Goal: Task Accomplishment & Management: Manage account settings

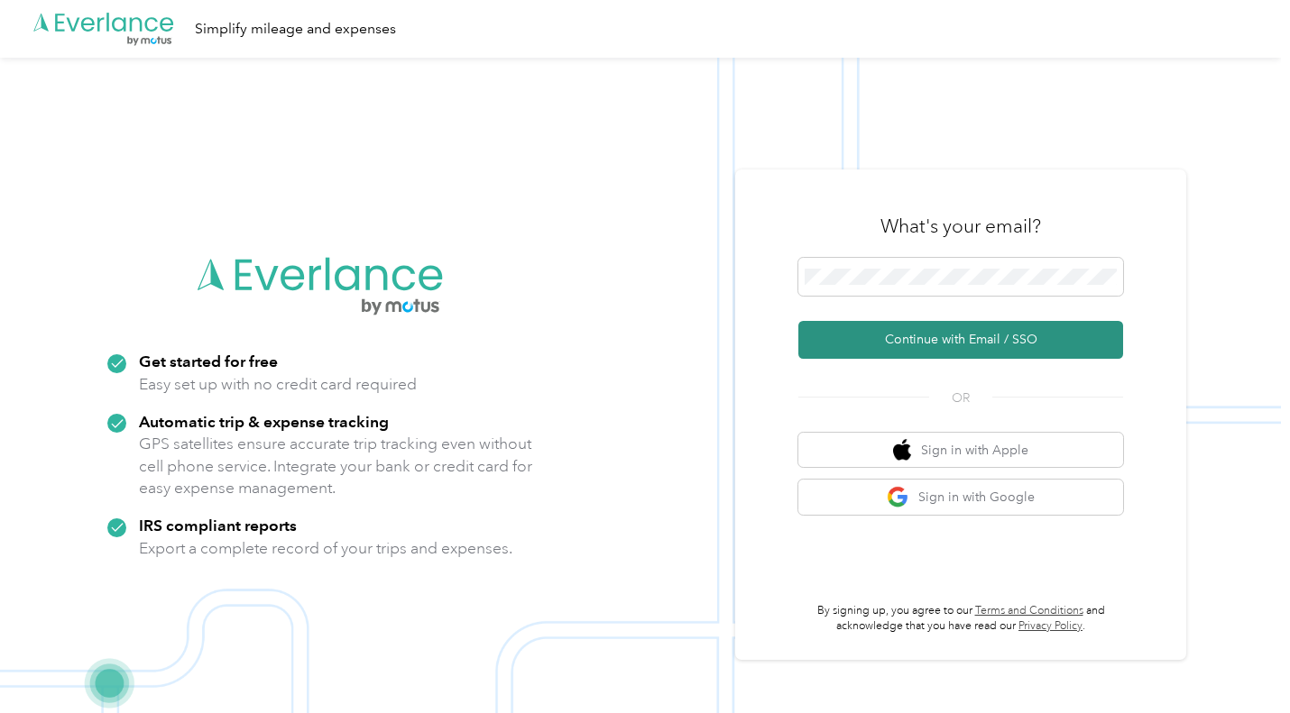
click at [1019, 338] on button "Continue with Email / SSO" at bounding box center [960, 340] width 325 height 38
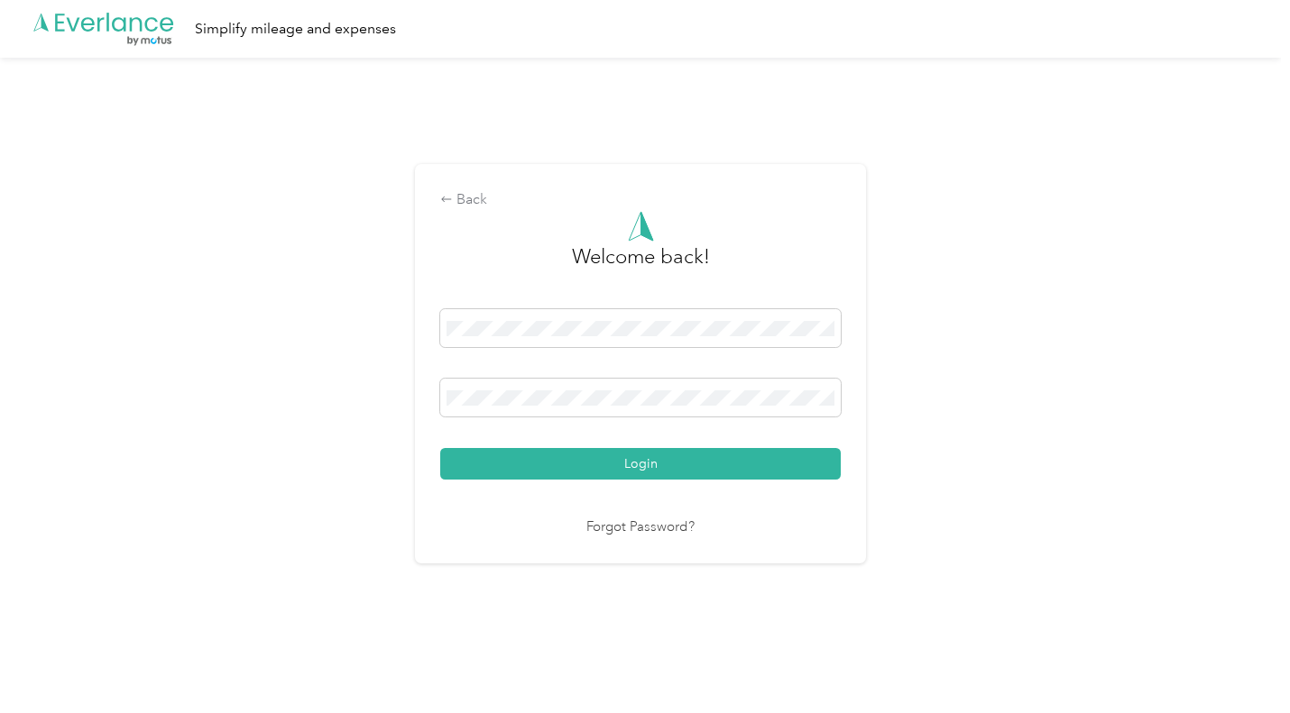
click at [635, 472] on button "Login" at bounding box center [640, 464] width 400 height 32
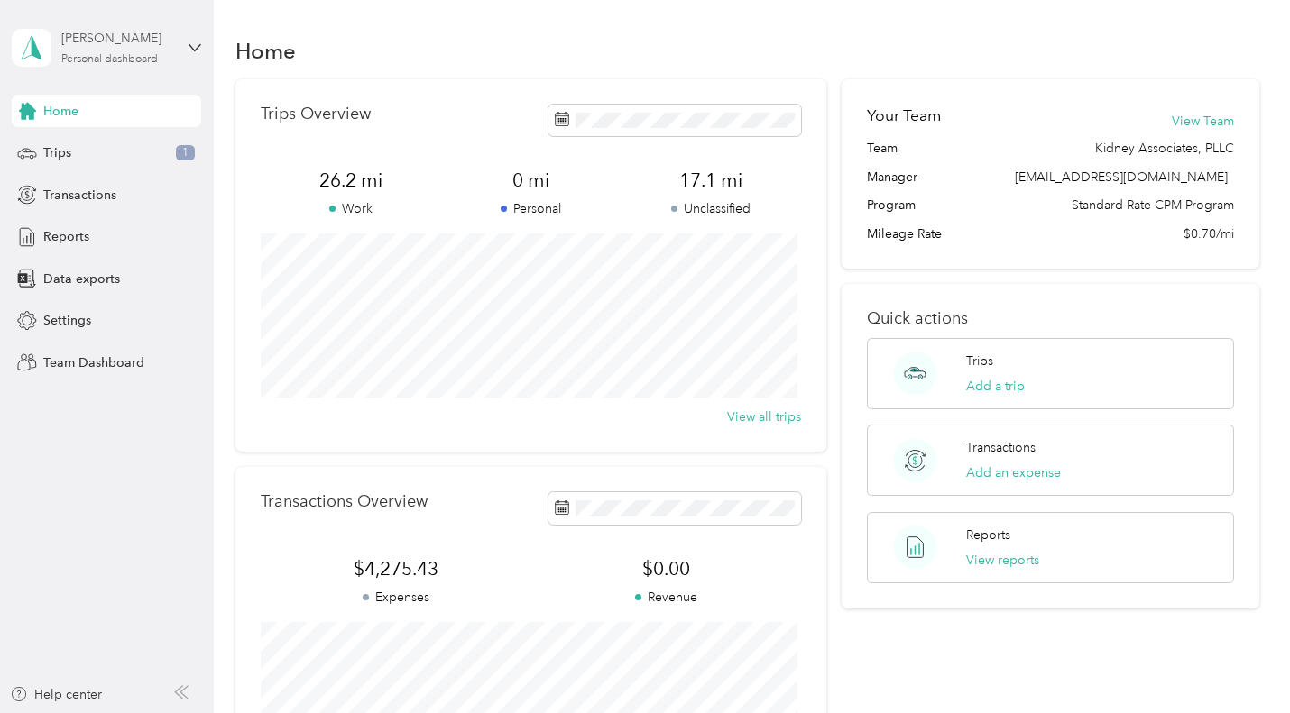
click at [152, 58] on div "Personal dashboard" at bounding box center [109, 59] width 97 height 11
click at [102, 161] on div "Team dashboard Personal dashboard Log out" at bounding box center [202, 190] width 354 height 114
click at [142, 60] on div "Personal dashboard" at bounding box center [109, 59] width 97 height 11
click at [142, 79] on div "You’re signed in as [EMAIL_ADDRESS][DOMAIN_NAME] Team dashboard Personal dashbo…" at bounding box center [203, 167] width 380 height 184
click at [138, 41] on div "[PERSON_NAME]" at bounding box center [117, 38] width 113 height 19
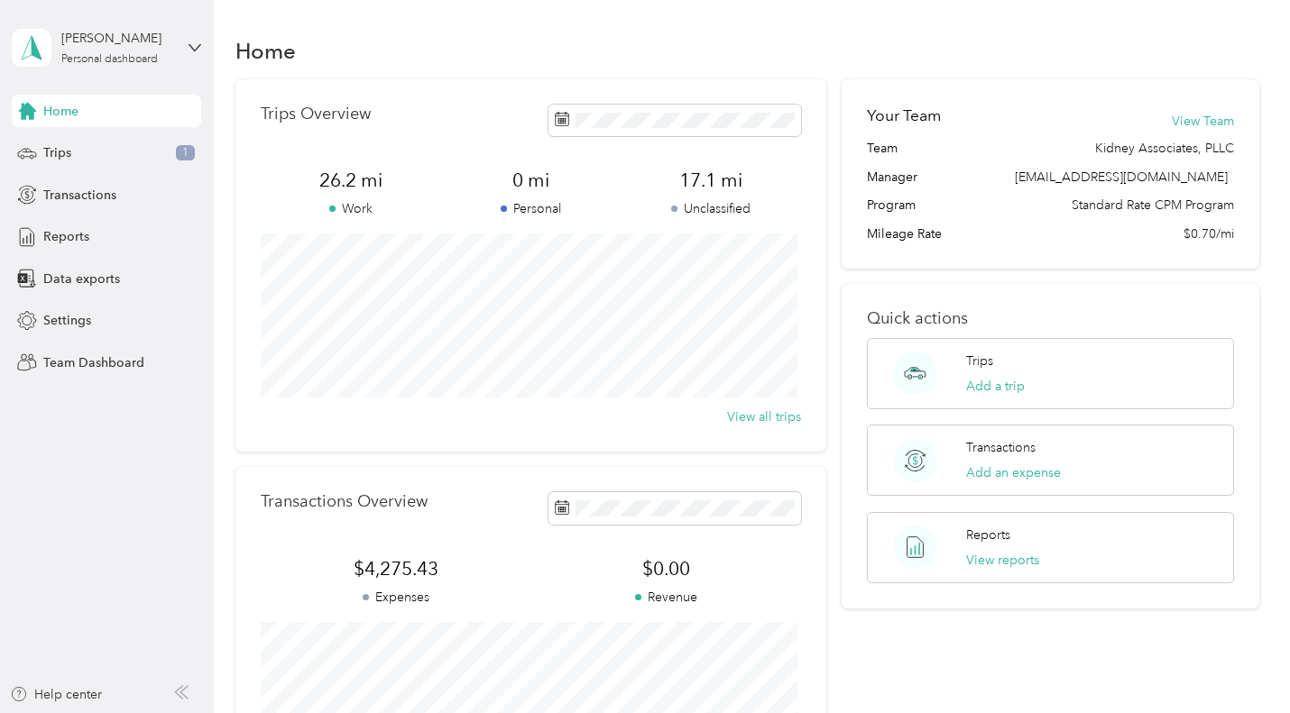
click at [85, 152] on div "Team dashboard" at bounding box center [202, 140] width 354 height 32
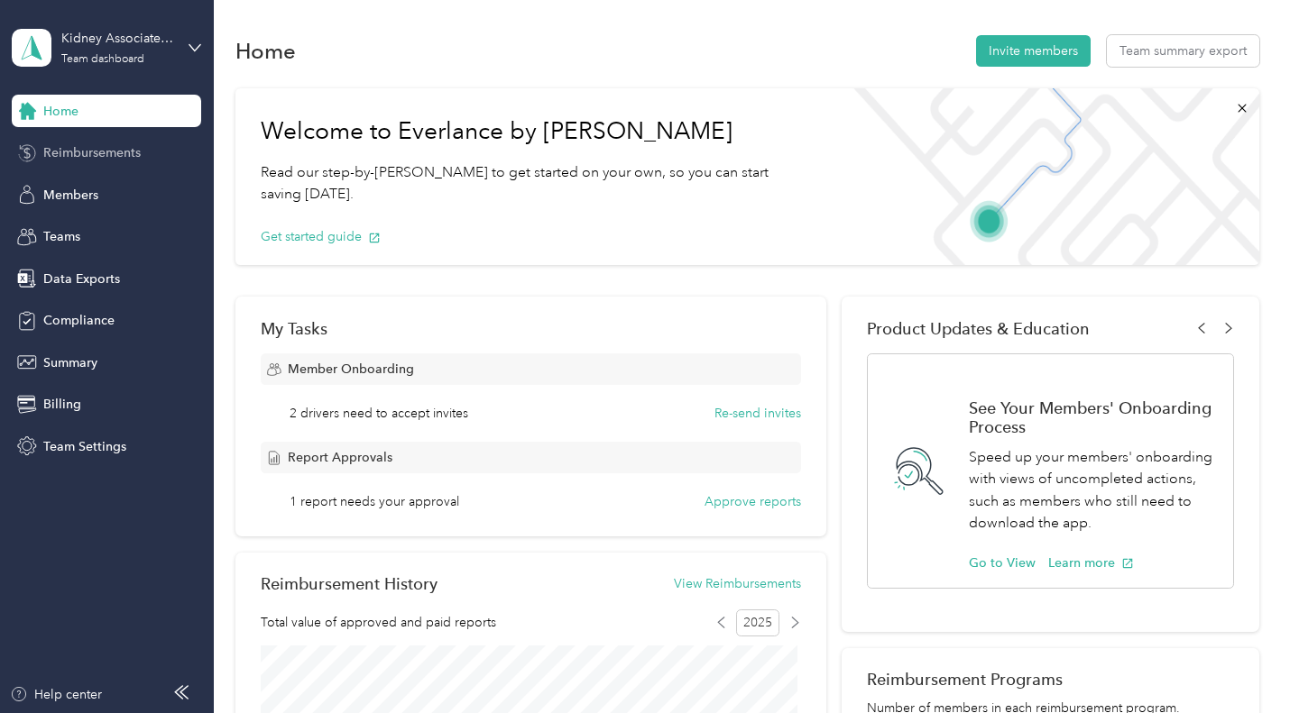
click at [58, 148] on span "Reimbursements" at bounding box center [91, 152] width 97 height 19
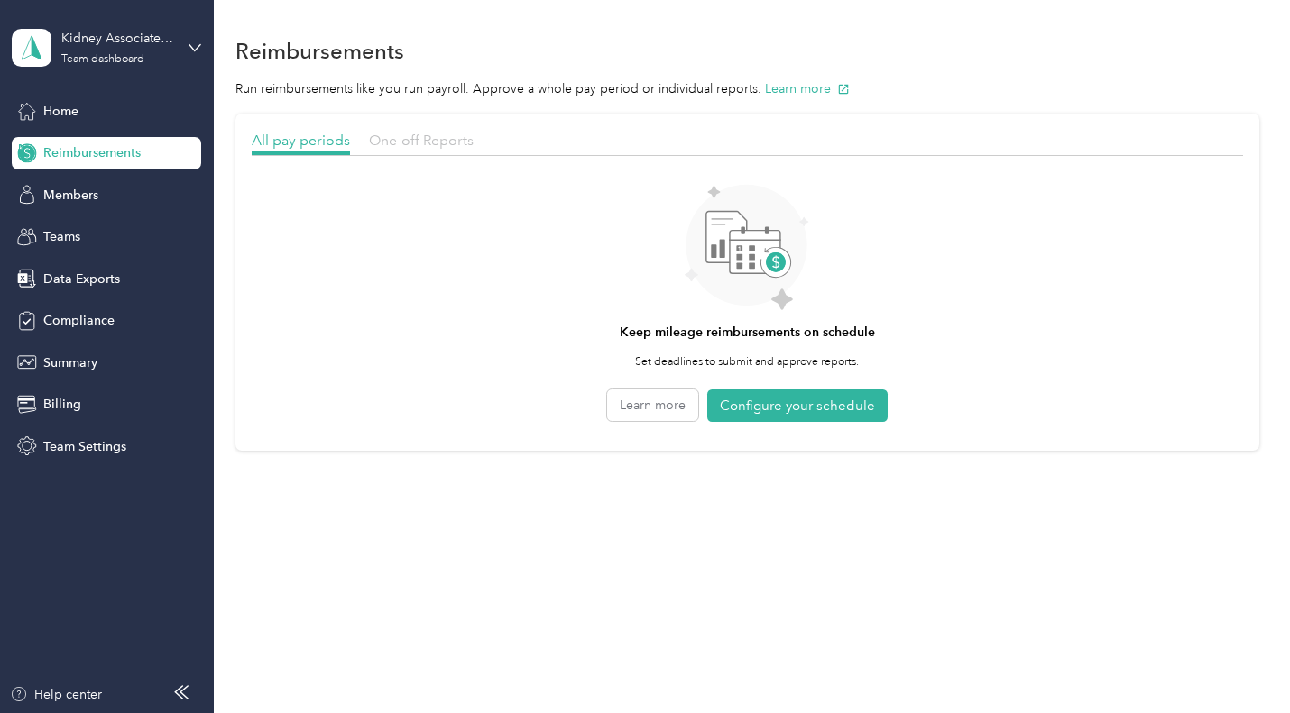
click at [445, 135] on span "One-off Reports" at bounding box center [421, 140] width 105 height 17
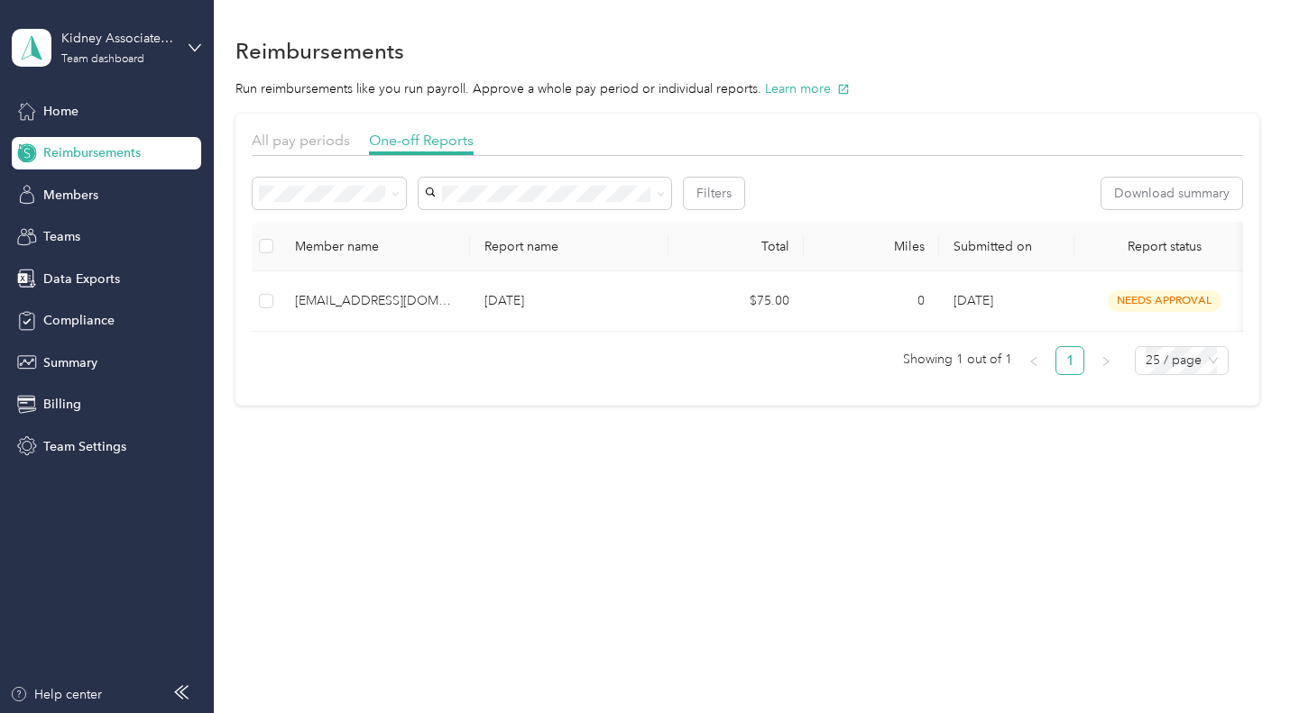
drag, startPoint x: 310, startPoint y: 133, endPoint x: 379, endPoint y: 504, distance: 377.0
click at [379, 503] on div "Reimbursements Run reimbursements like you run payroll. Approve a whole pay per…" at bounding box center [747, 251] width 1067 height 503
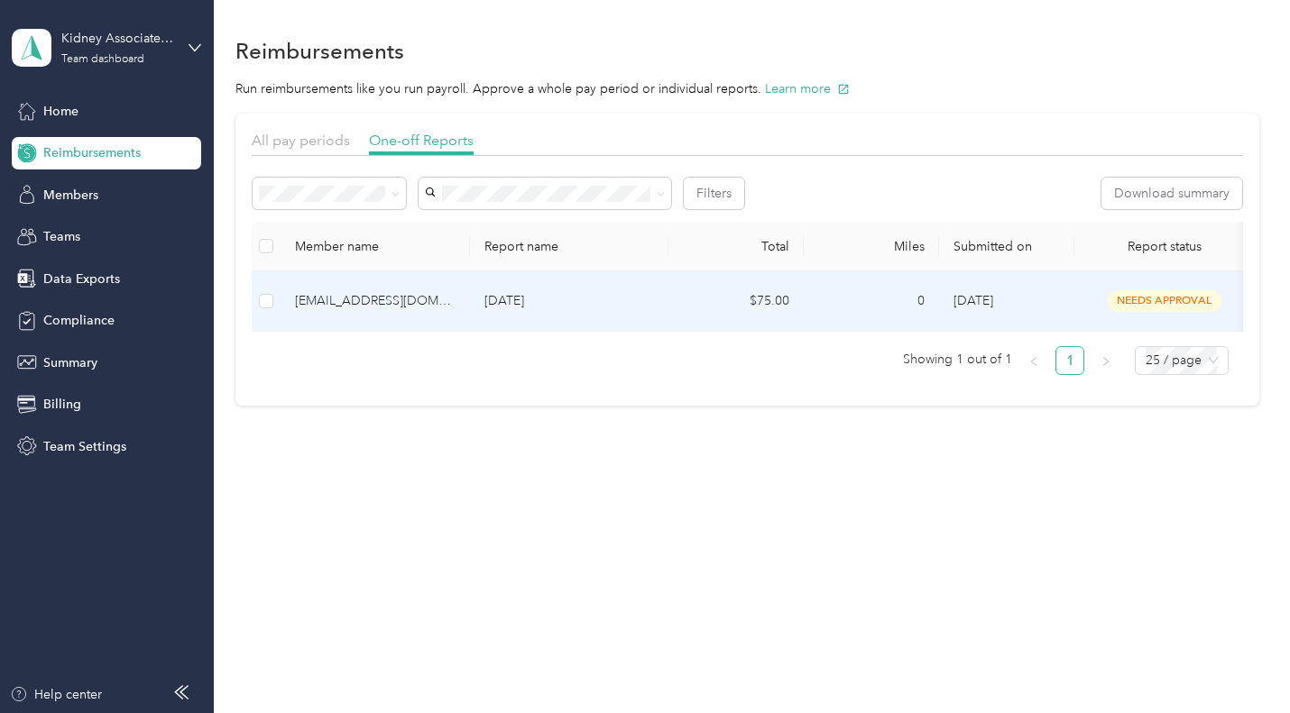
click at [373, 305] on div "[EMAIL_ADDRESS][DOMAIN_NAME]" at bounding box center [375, 301] width 161 height 20
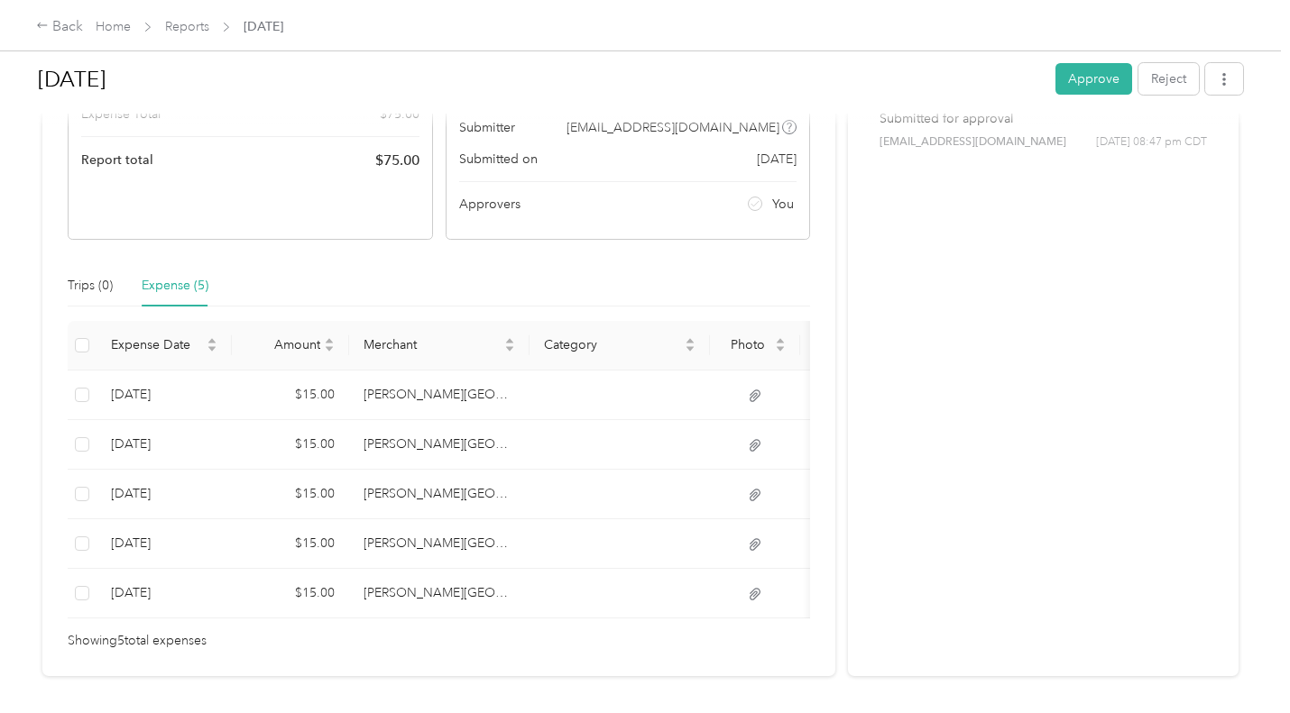
scroll to position [271, 0]
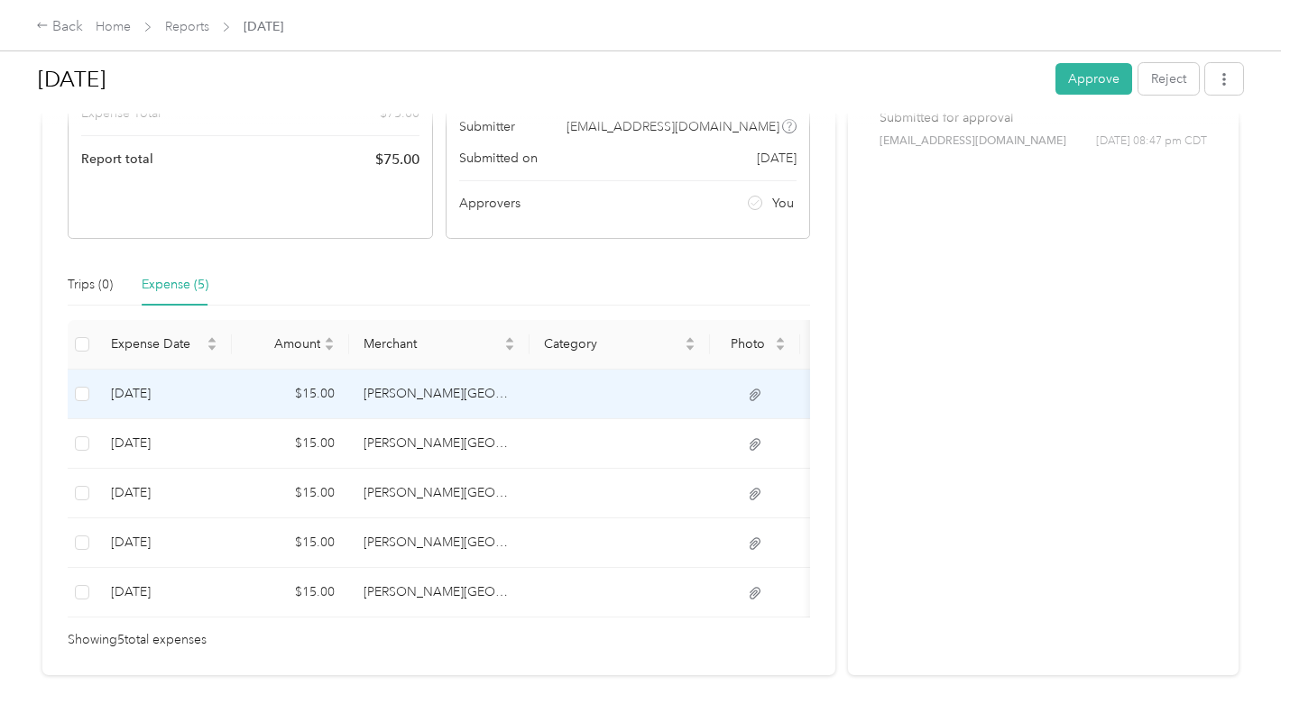
click at [144, 392] on td "[DATE]" at bounding box center [164, 395] width 135 height 50
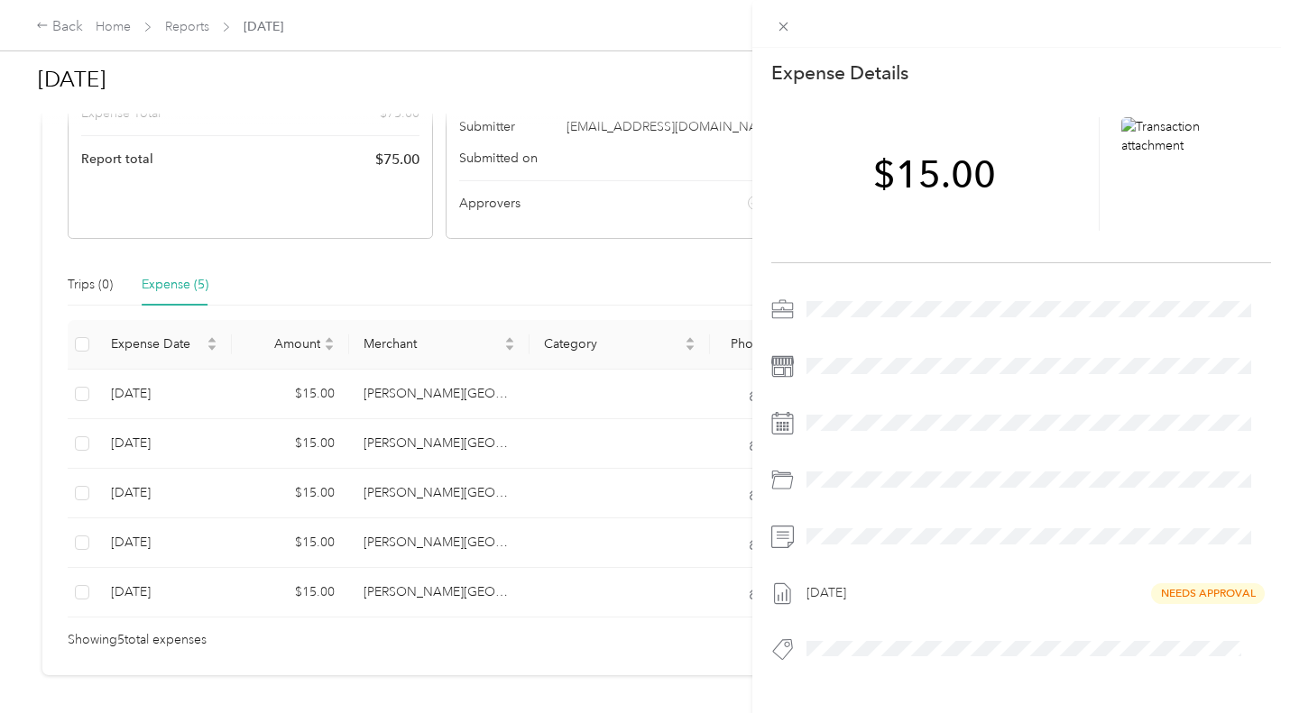
click at [123, 25] on div "This expense cannot be edited because it is either under review, approved, or p…" at bounding box center [645, 356] width 1290 height 713
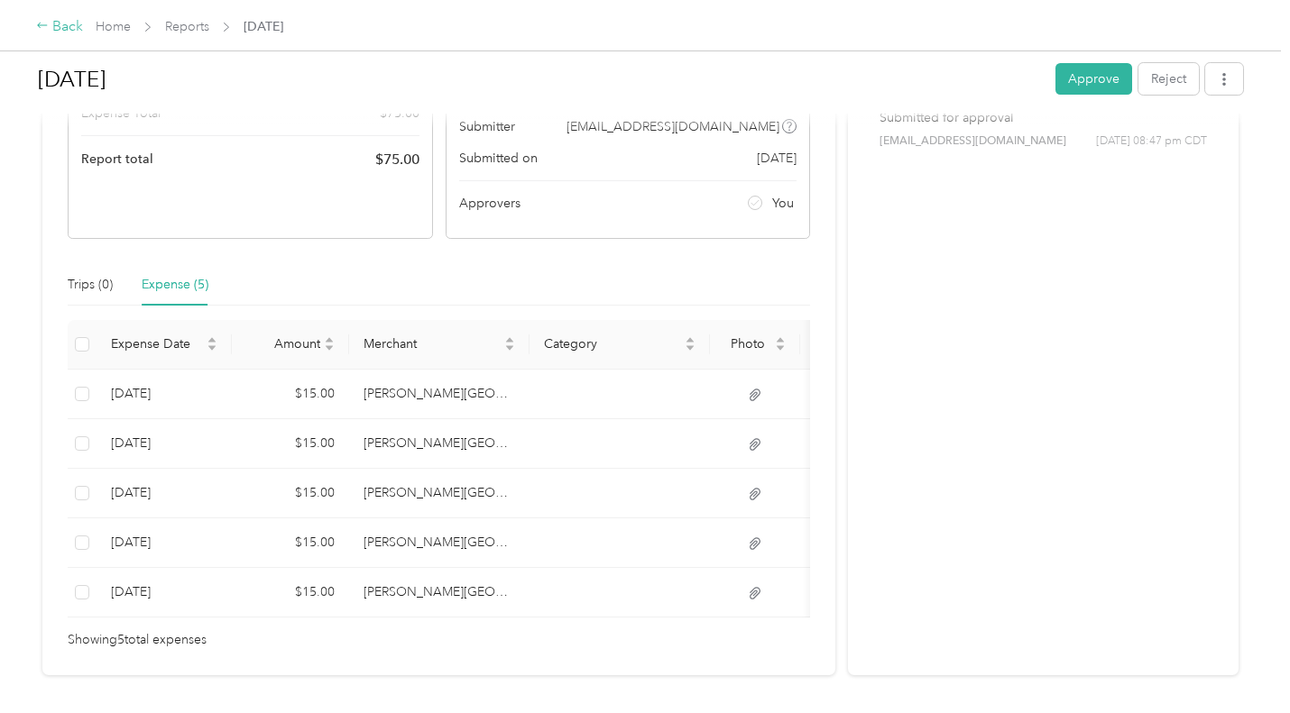
click at [66, 25] on div "Back" at bounding box center [59, 27] width 47 height 22
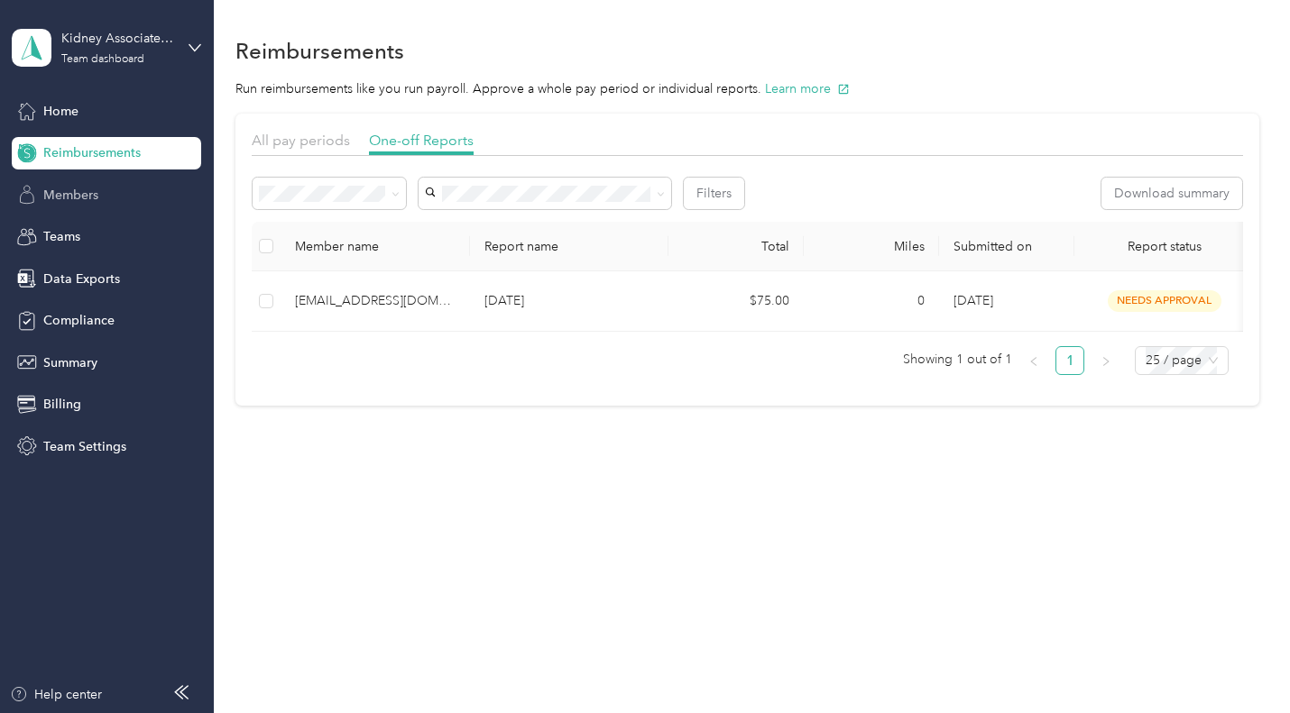
click at [110, 206] on div "Members" at bounding box center [106, 195] width 189 height 32
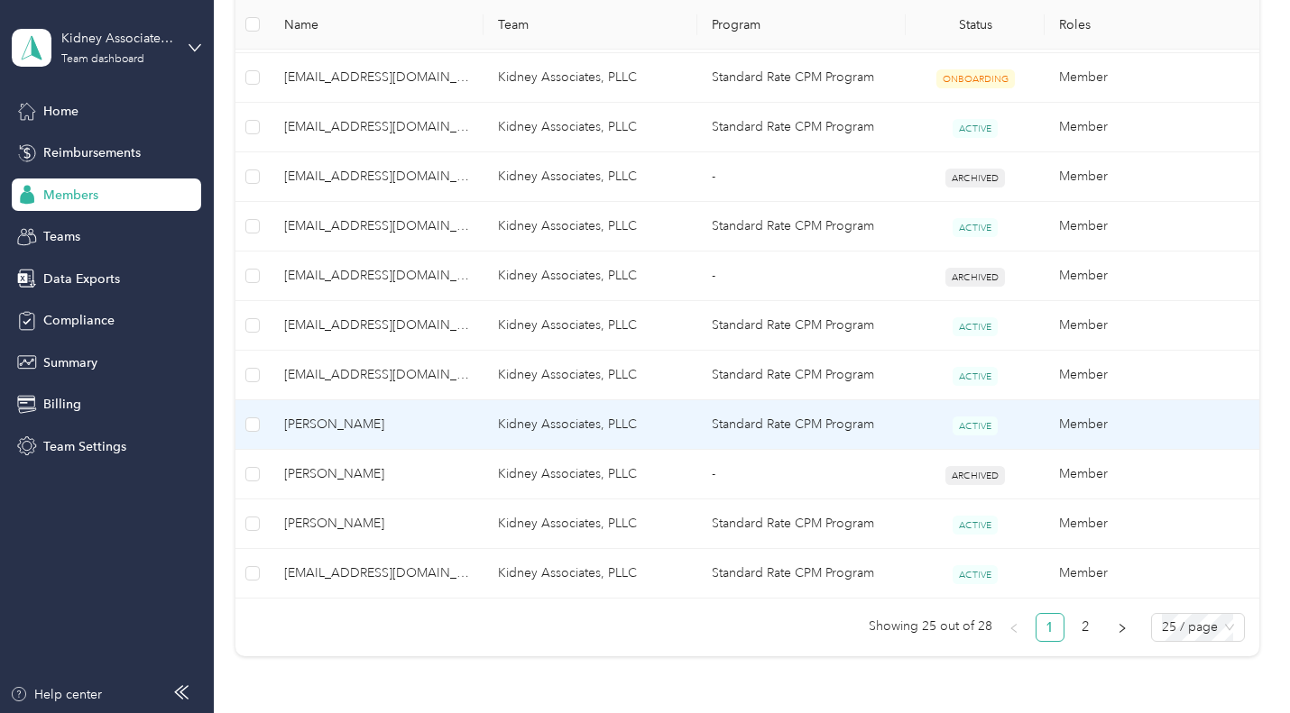
scroll to position [1173, 0]
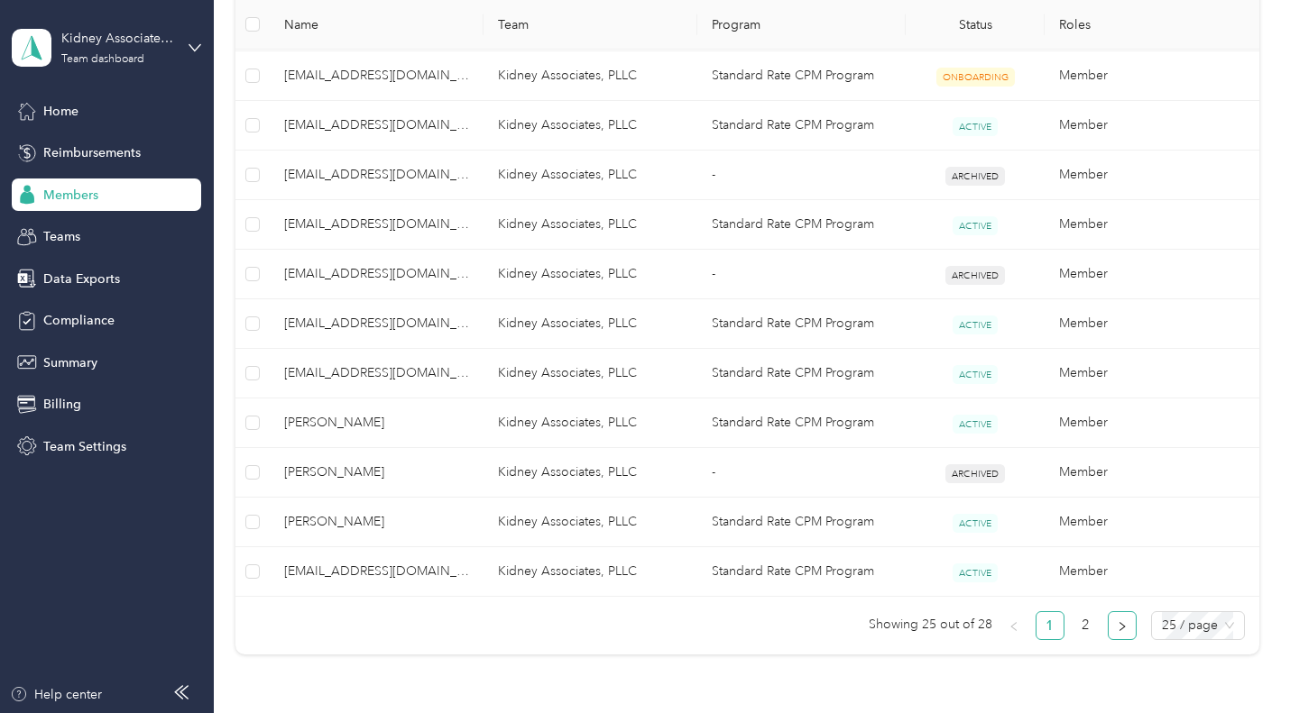
click at [1122, 631] on icon "right" at bounding box center [1122, 626] width 11 height 11
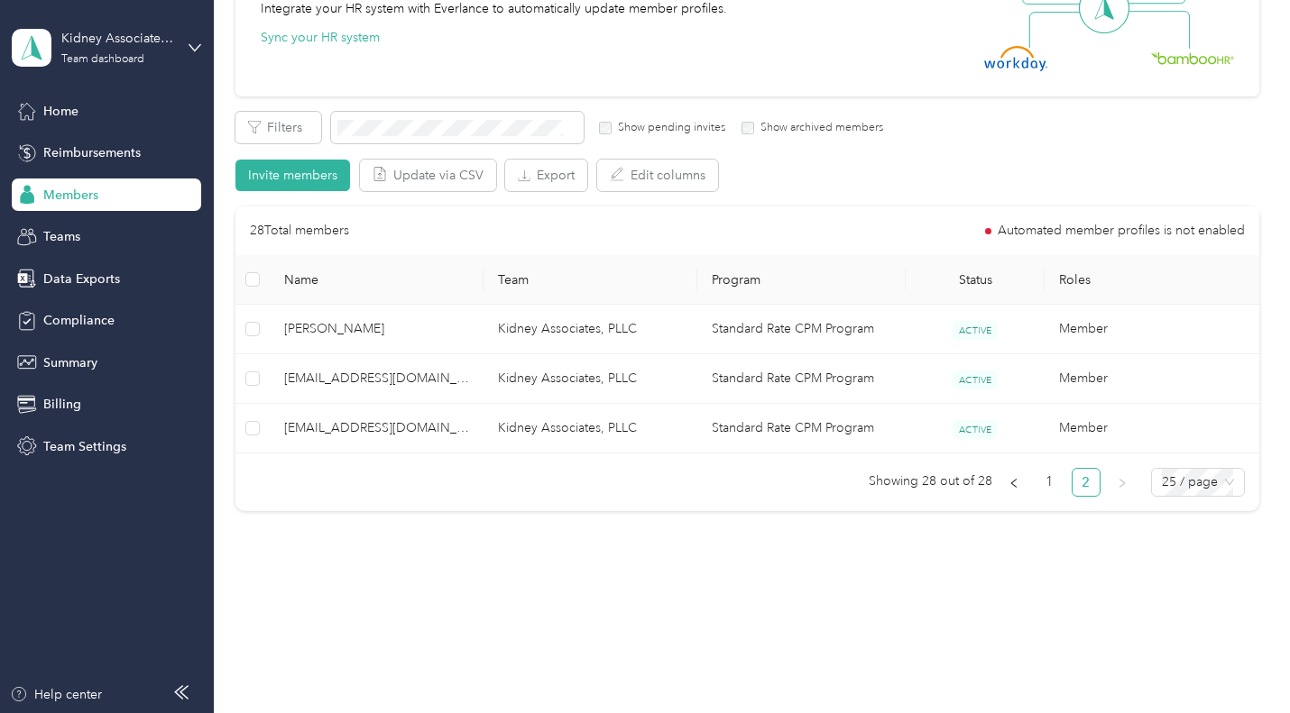
click at [522, 104] on div "All Members 28 Onboarding 4 NEW Securely sync your HR system with Everlance Int…" at bounding box center [746, 191] width 1023 height 673
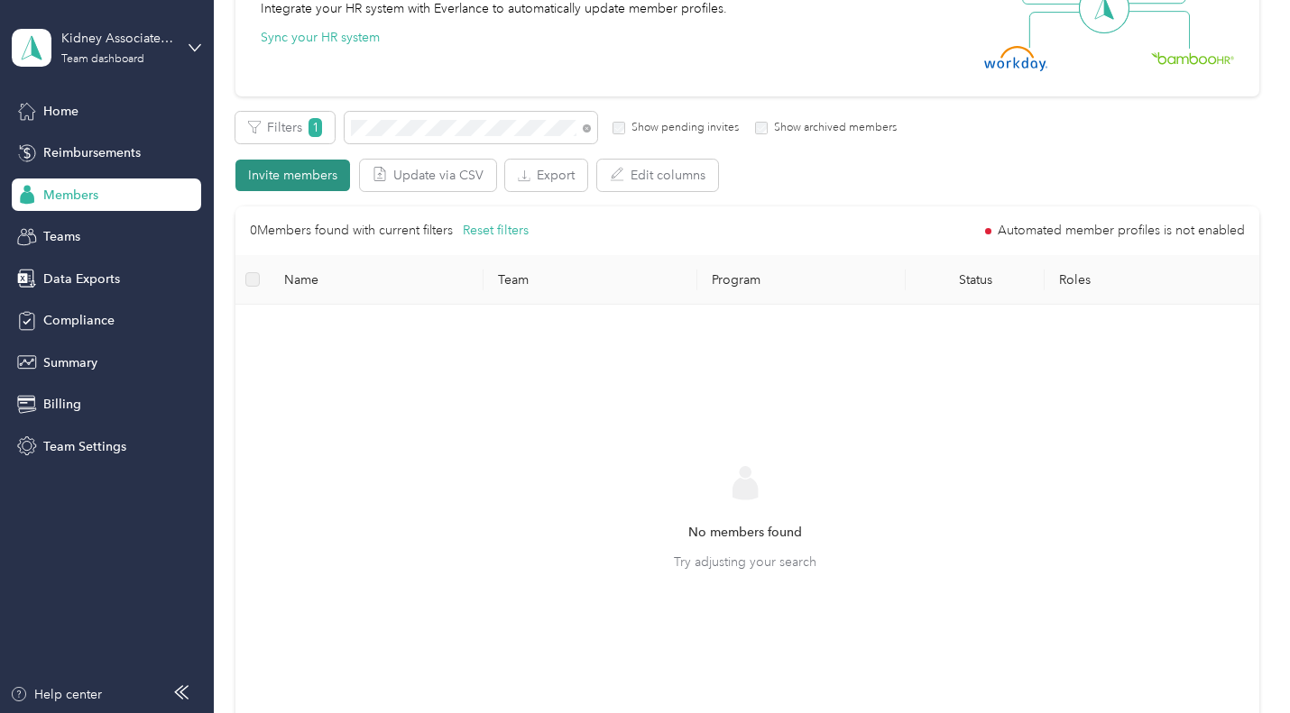
click at [271, 171] on button "Invite members" at bounding box center [292, 176] width 115 height 32
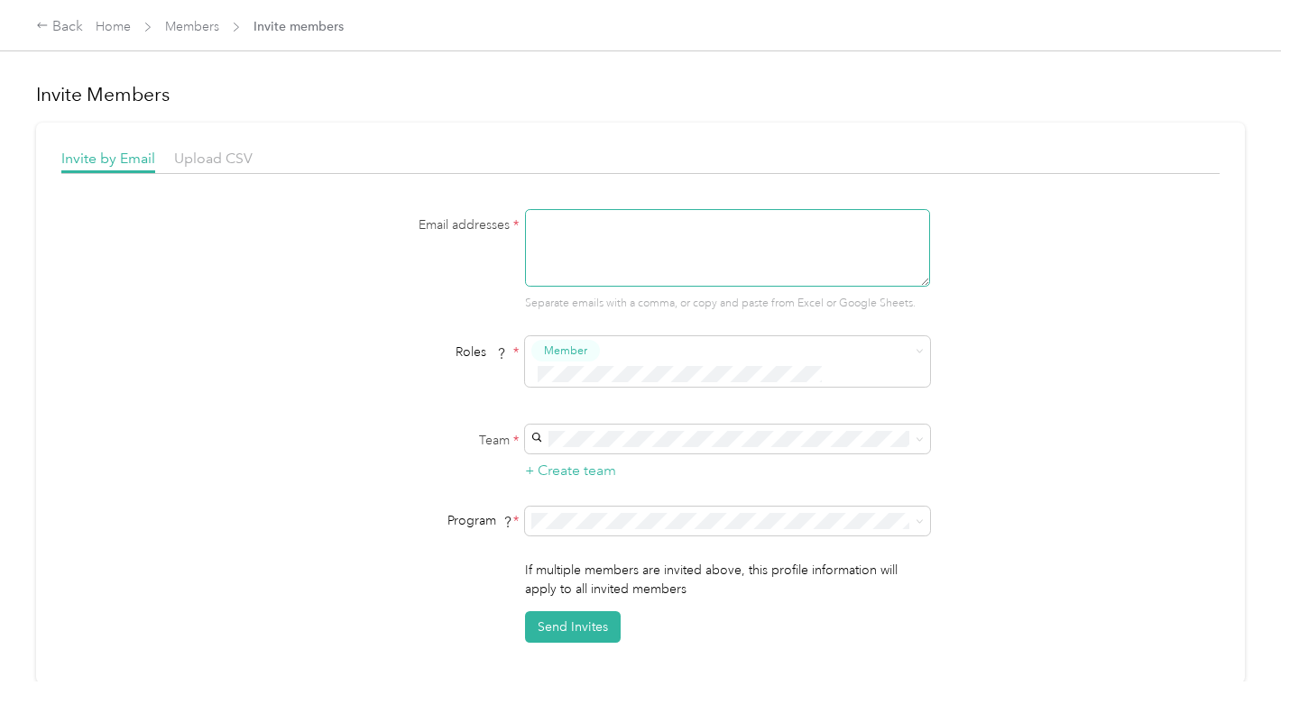
click at [662, 233] on textarea at bounding box center [727, 248] width 405 height 78
type textarea "[EMAIL_ADDRESS][DOMAIN_NAME]"
type button "2367932af82246a98c1b1502f22b7d52"
click at [976, 337] on div "Roles * Member" at bounding box center [640, 367] width 695 height 63
click at [605, 612] on button "Send Invites" at bounding box center [573, 628] width 96 height 32
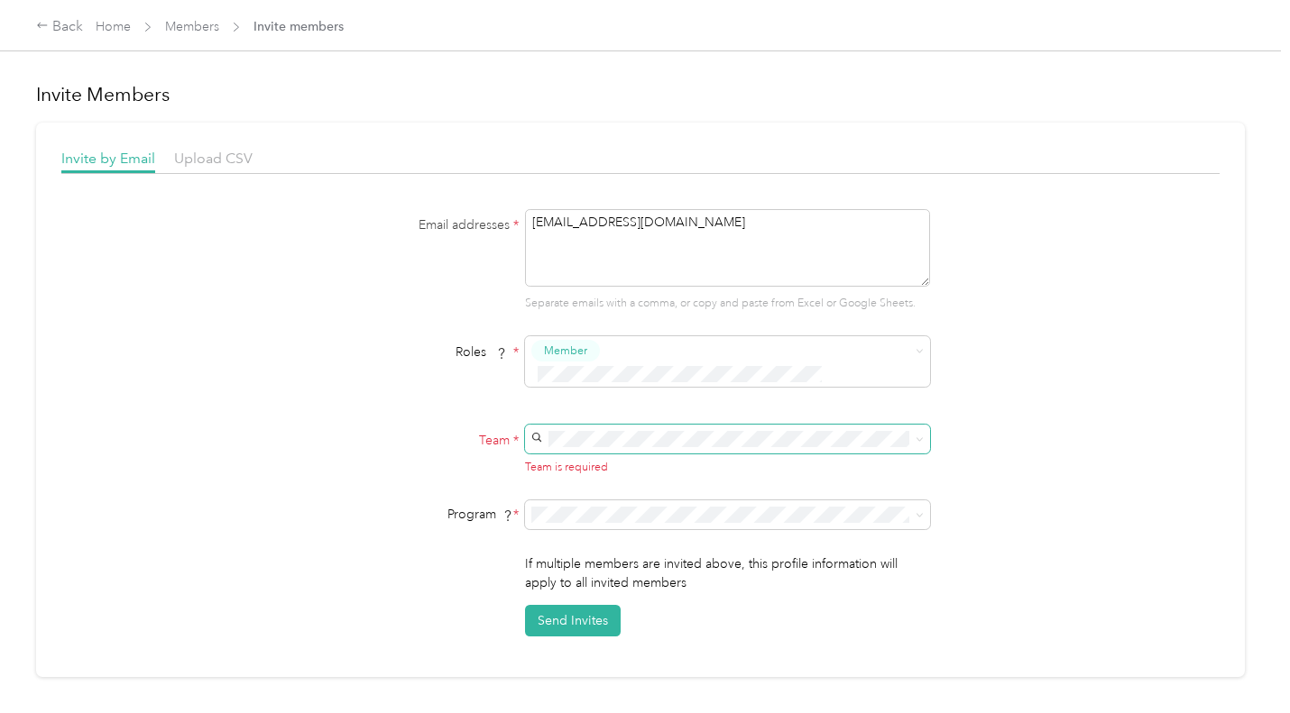
click at [622, 428] on span at bounding box center [727, 439] width 405 height 29
click at [1074, 373] on div "Email addresses * [EMAIL_ADDRESS][DOMAIN_NAME] Separate emails with a comma, or…" at bounding box center [640, 423] width 1158 height 428
click at [607, 451] on div "undefined (Main organization) No managers" at bounding box center [725, 454] width 380 height 41
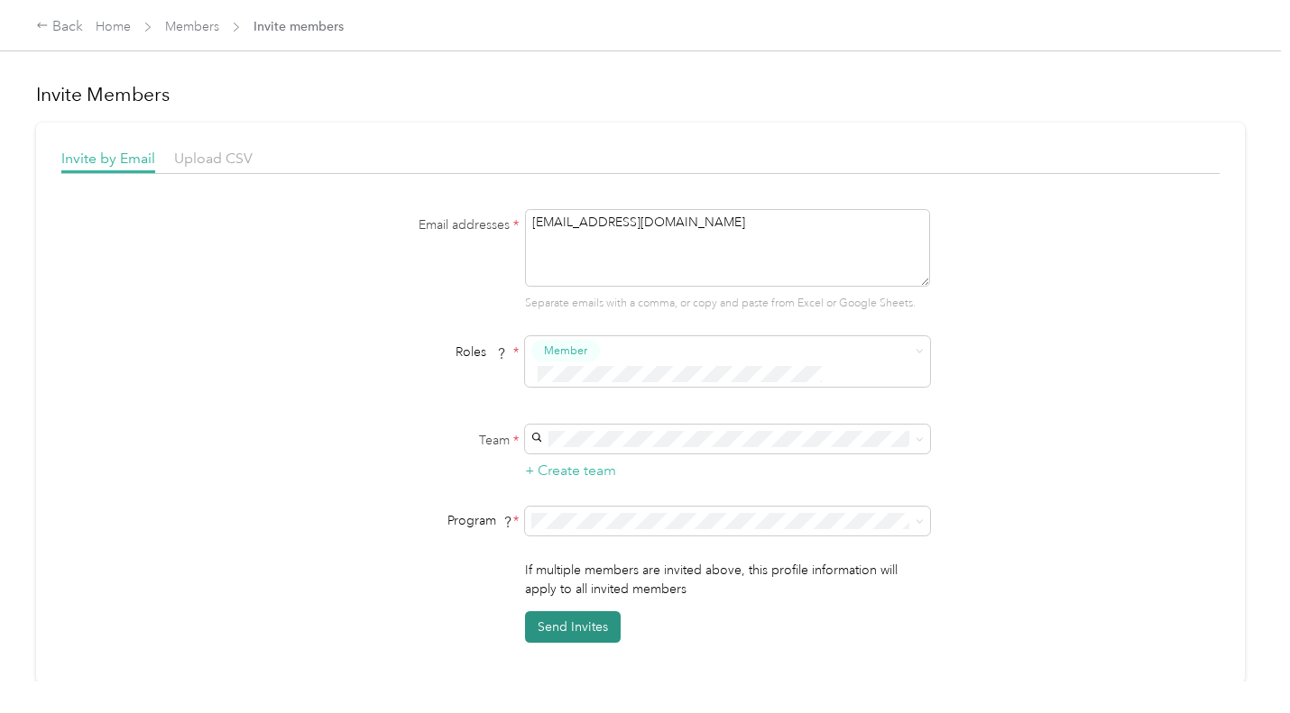
click at [550, 614] on button "Send Invites" at bounding box center [573, 628] width 96 height 32
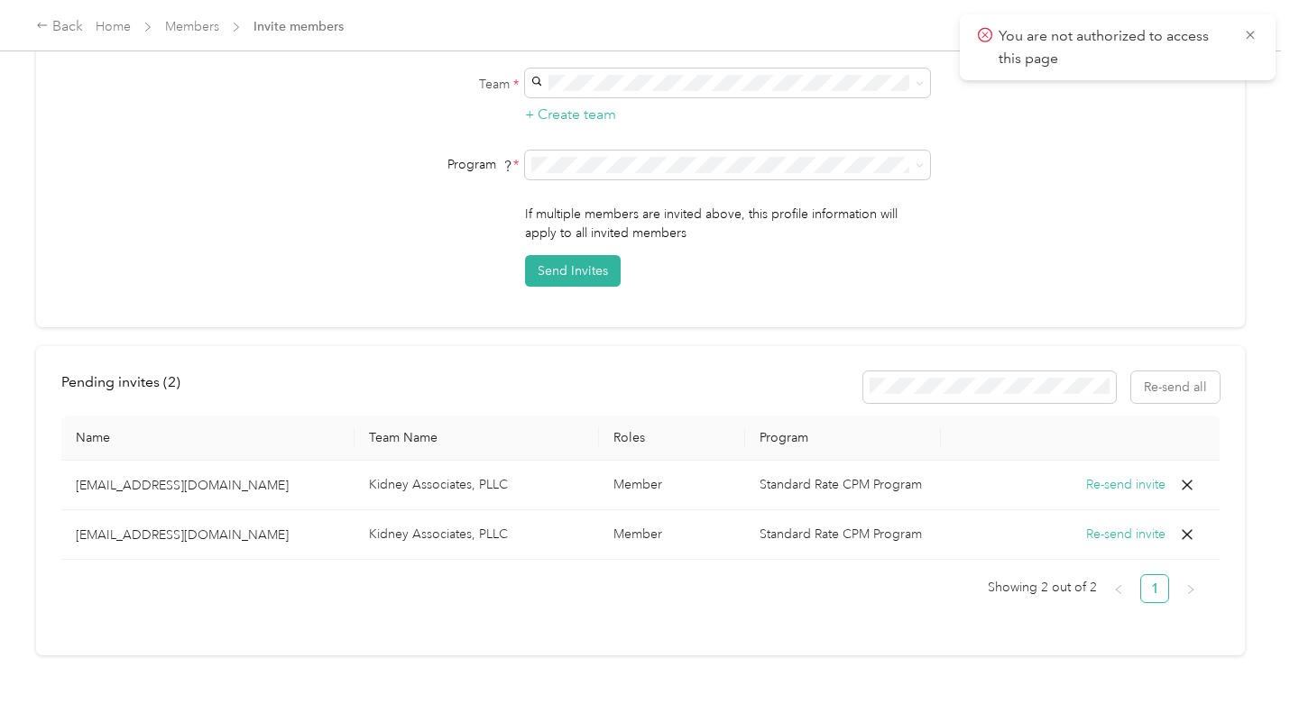
scroll to position [364, 0]
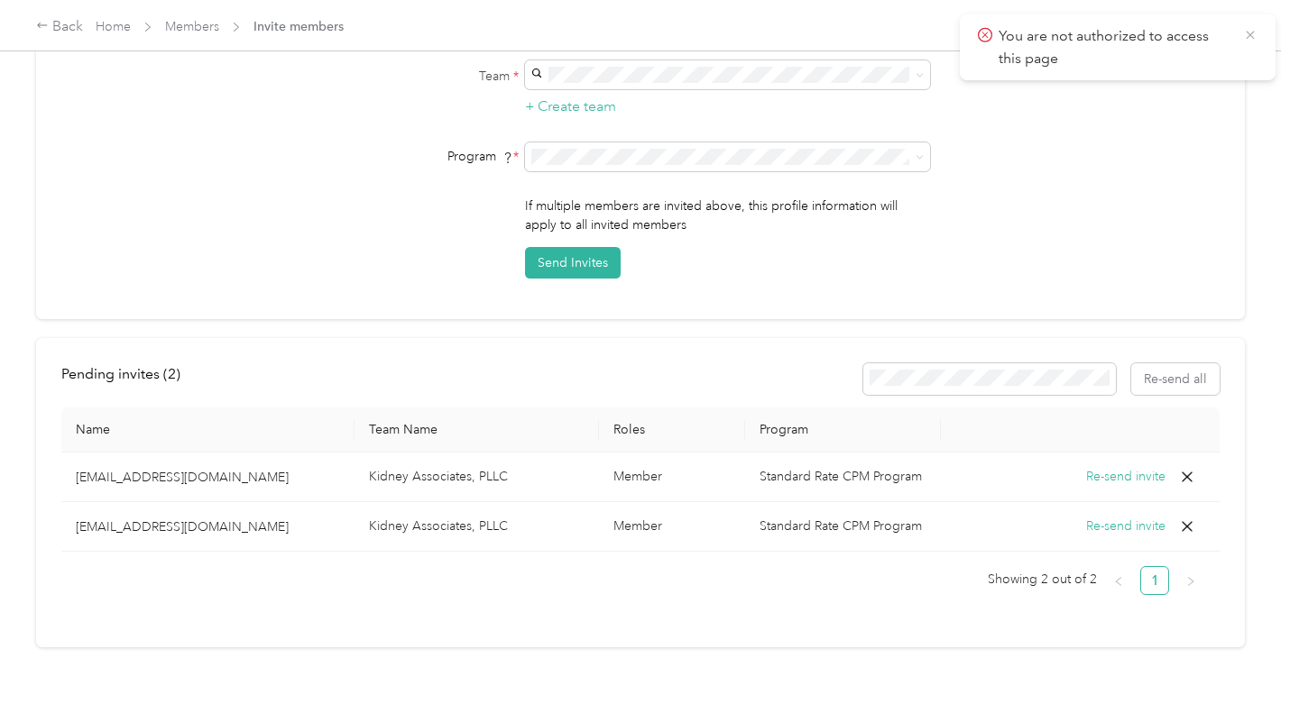
click at [1247, 33] on icon at bounding box center [1250, 35] width 14 height 16
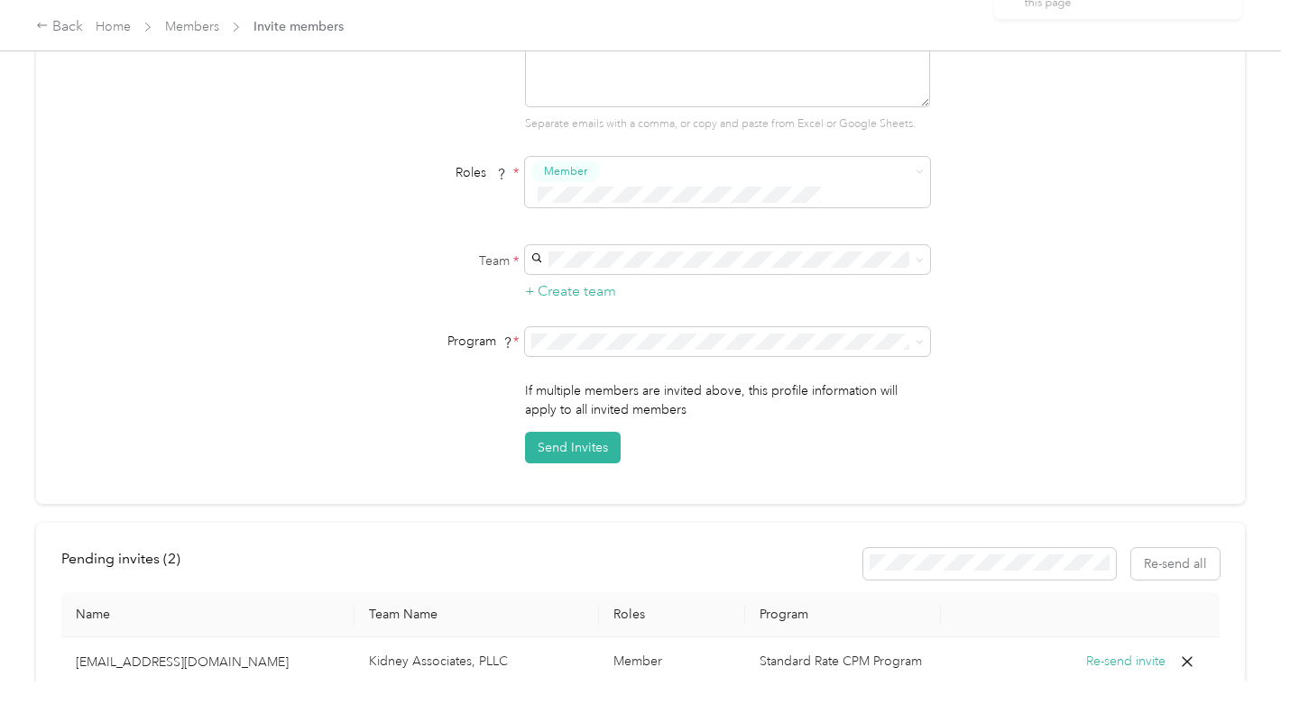
scroll to position [0, 0]
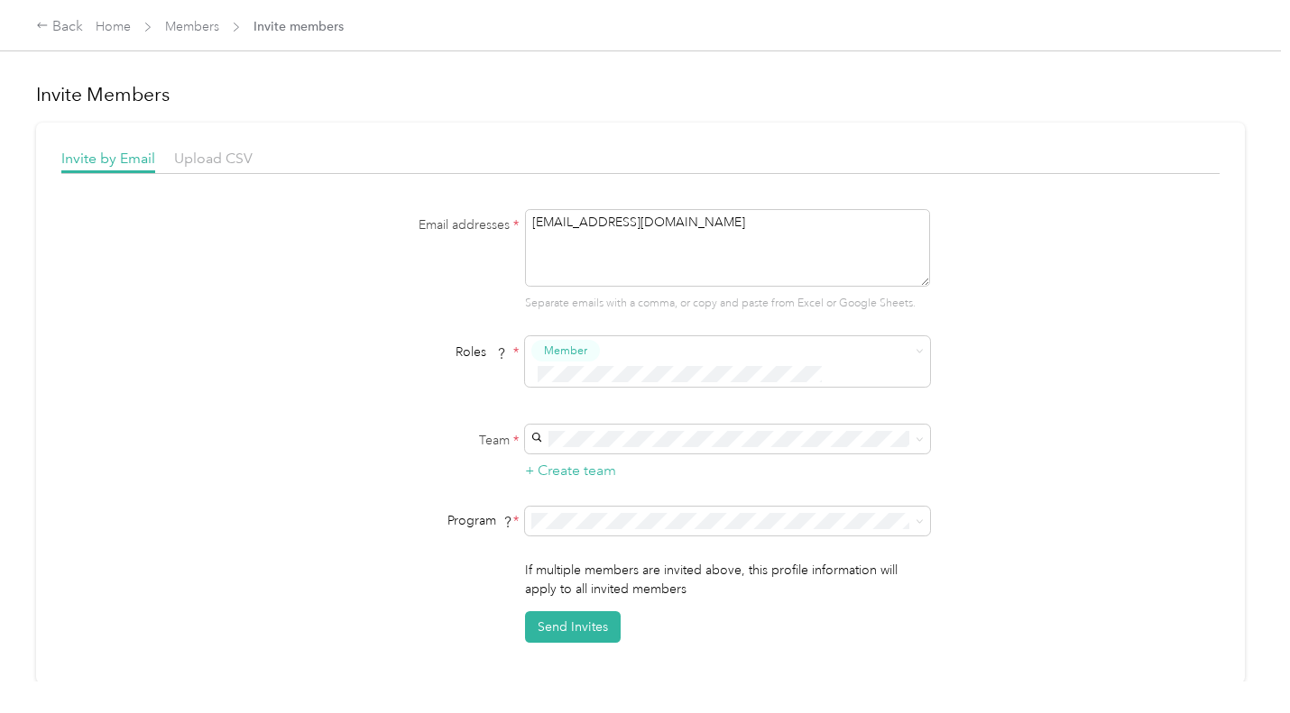
click at [215, 142] on div "Invite by Email Upload CSV Email addresses * [EMAIL_ADDRESS][DOMAIN_NAME] Separ…" at bounding box center [640, 403] width 1209 height 561
click at [178, 30] on link "Members" at bounding box center [192, 26] width 54 height 15
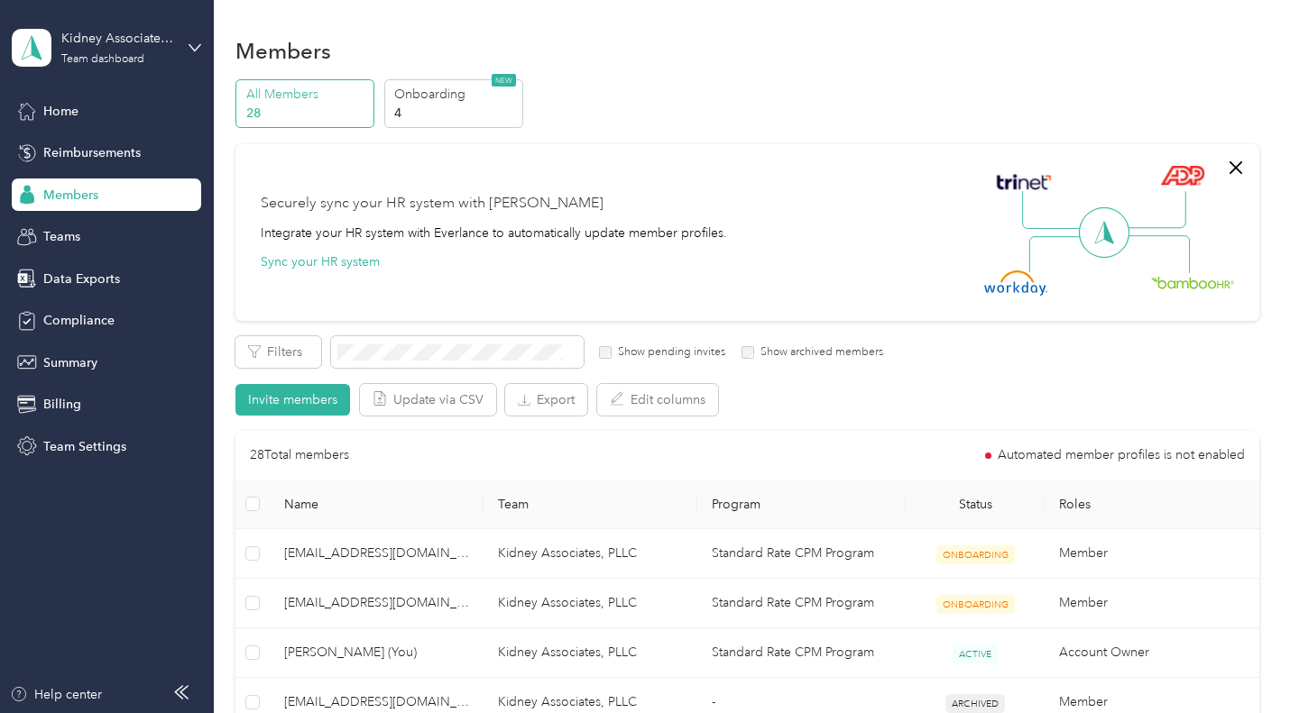
scroll to position [90, 0]
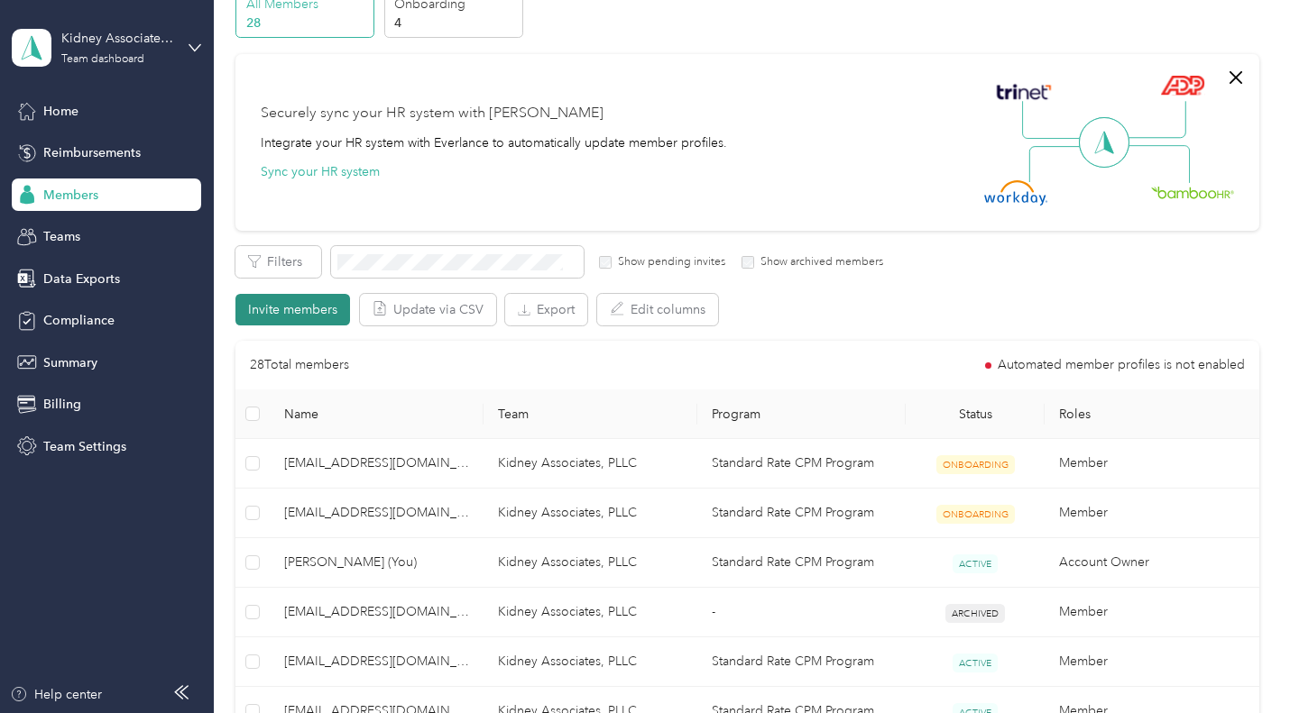
click at [302, 310] on button "Invite members" at bounding box center [292, 310] width 115 height 32
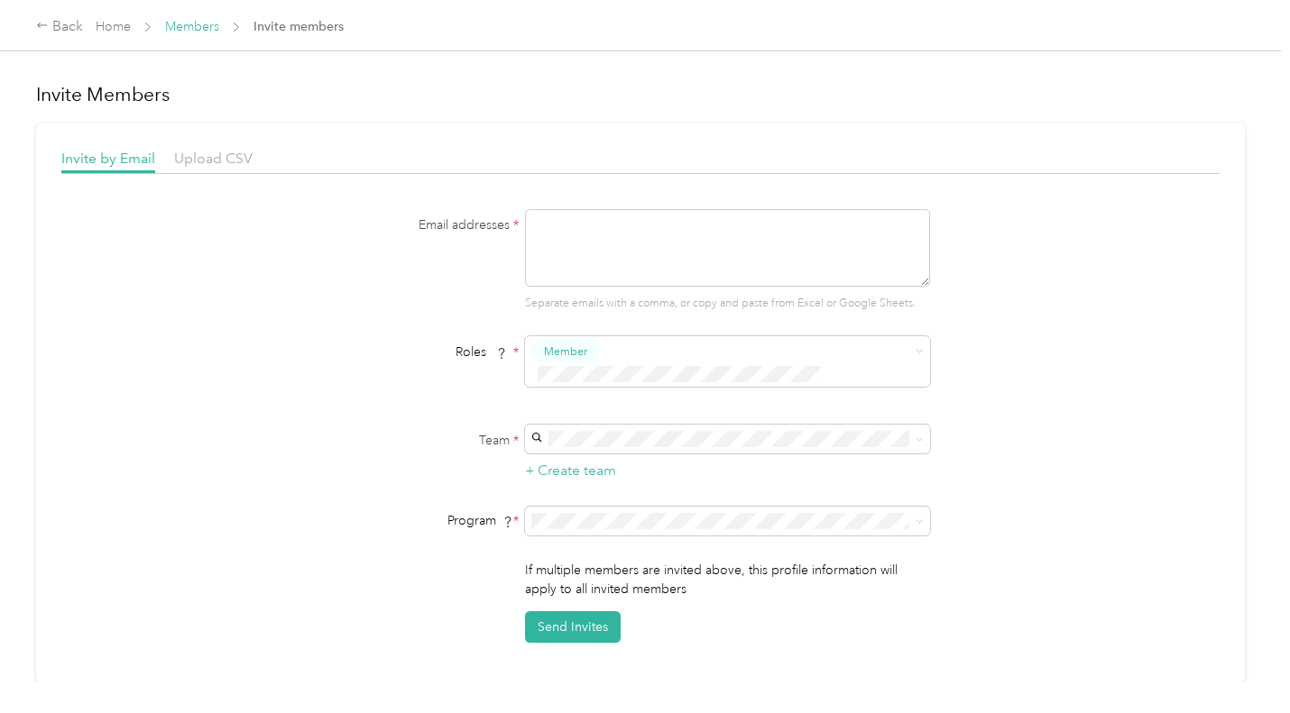
click at [189, 29] on link "Members" at bounding box center [192, 26] width 54 height 15
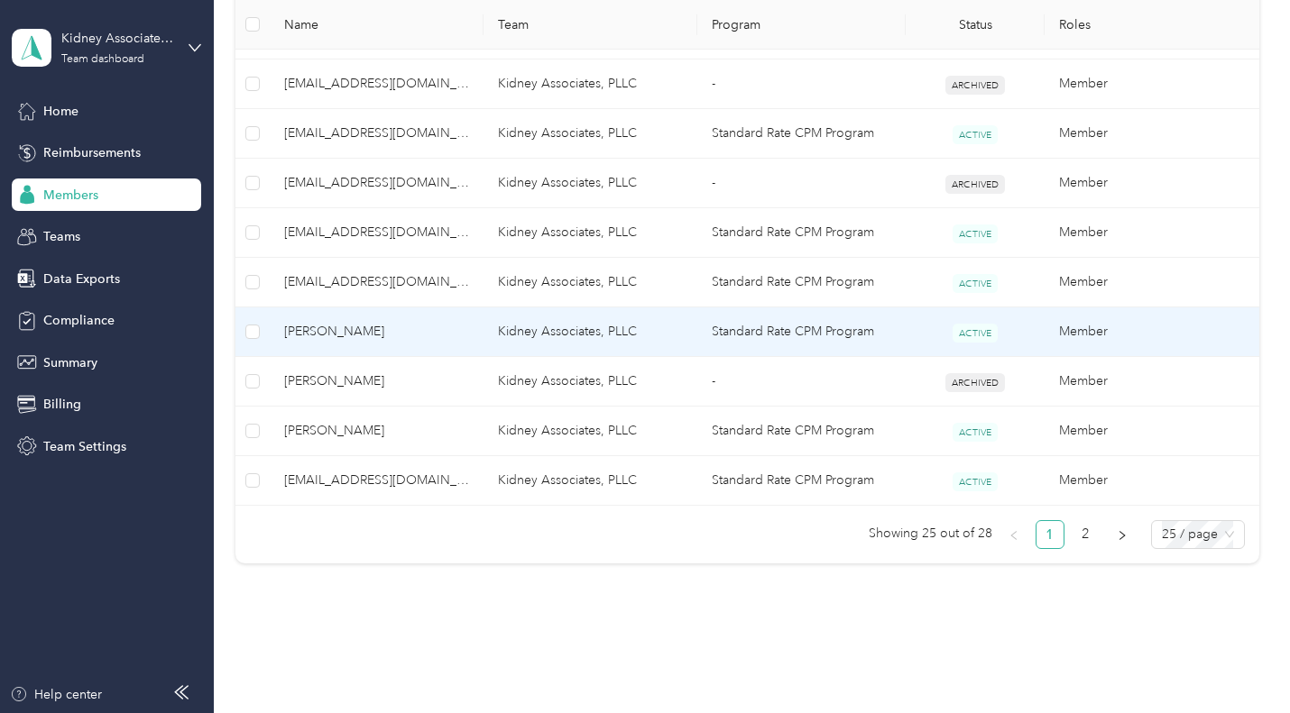
scroll to position [1316, 0]
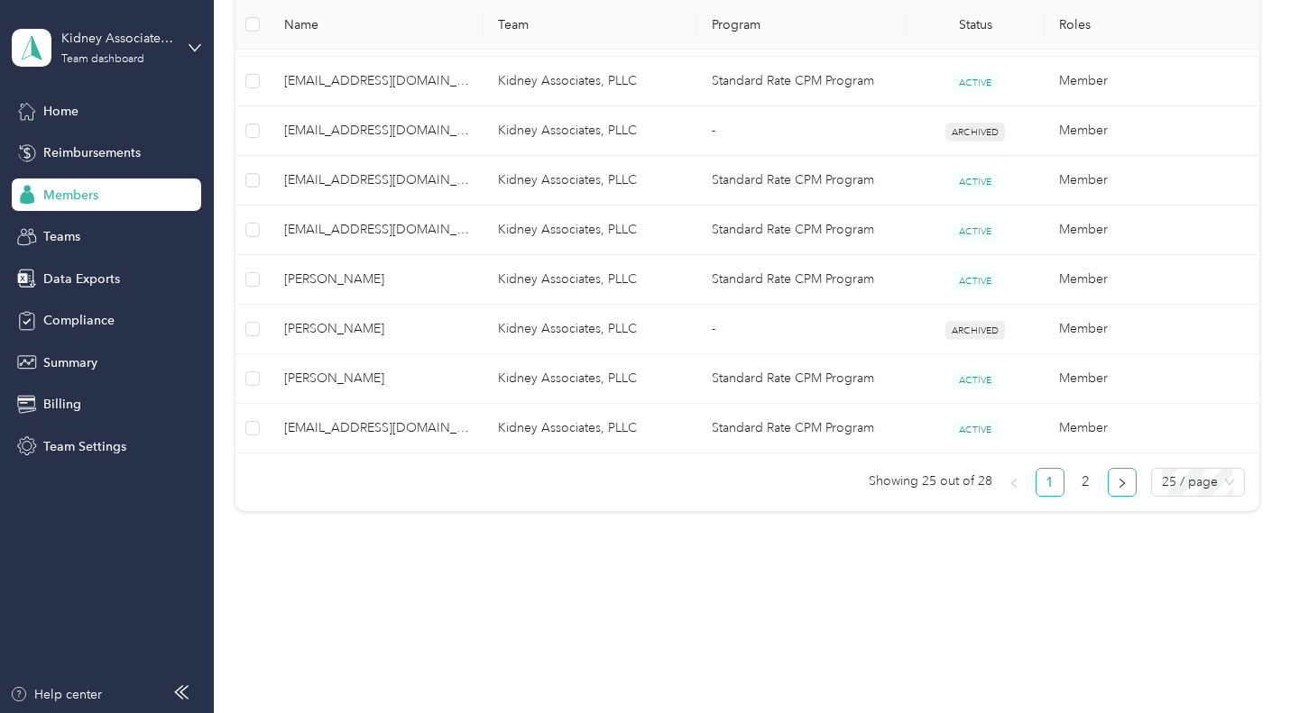
click at [1119, 482] on icon "right" at bounding box center [1122, 483] width 11 height 11
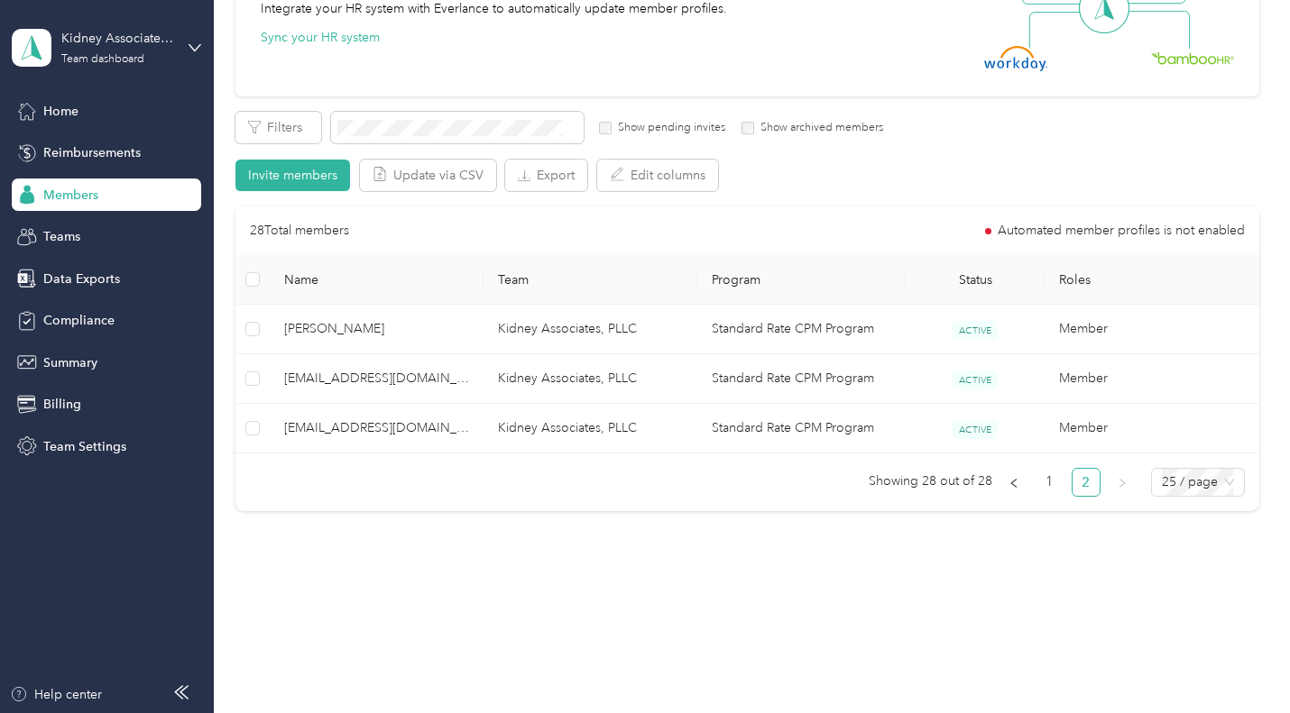
click at [670, 124] on label "Show pending invites" at bounding box center [669, 128] width 114 height 16
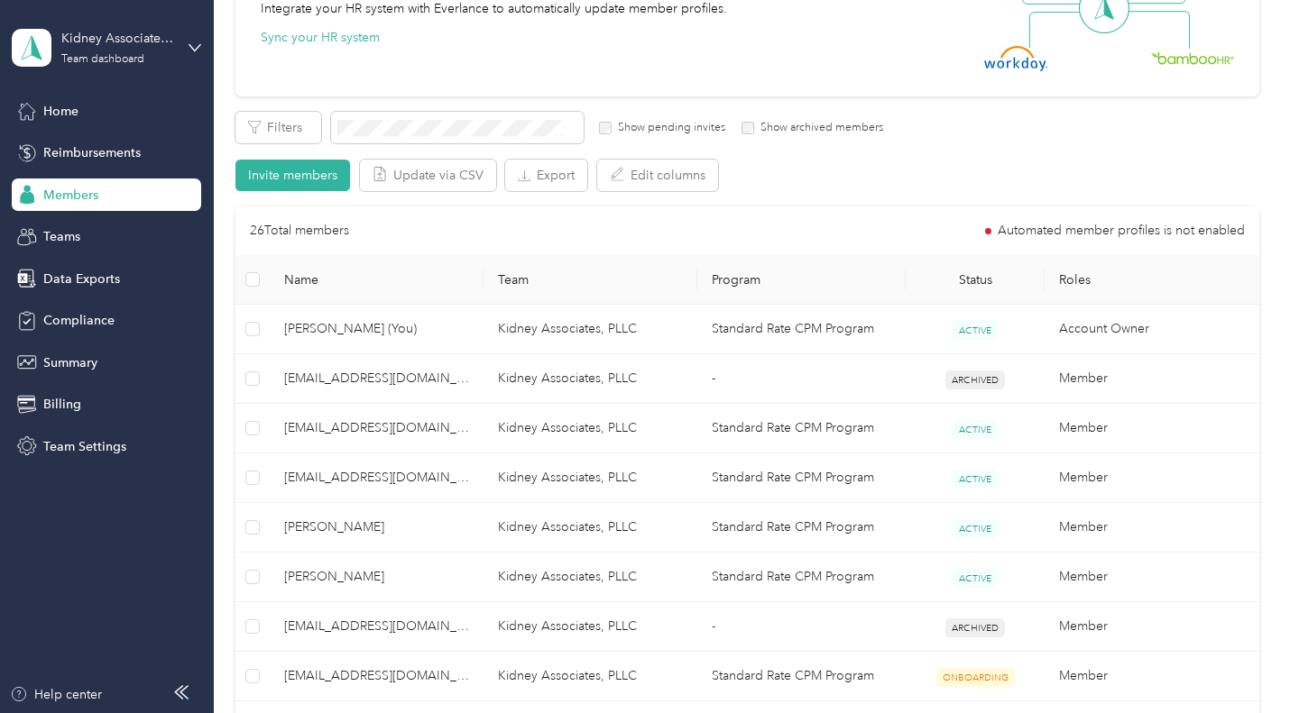
click at [680, 136] on div "Filters Show pending invites Show archived members" at bounding box center [559, 128] width 648 height 32
click at [755, 129] on label "Show archived members" at bounding box center [818, 128] width 129 height 16
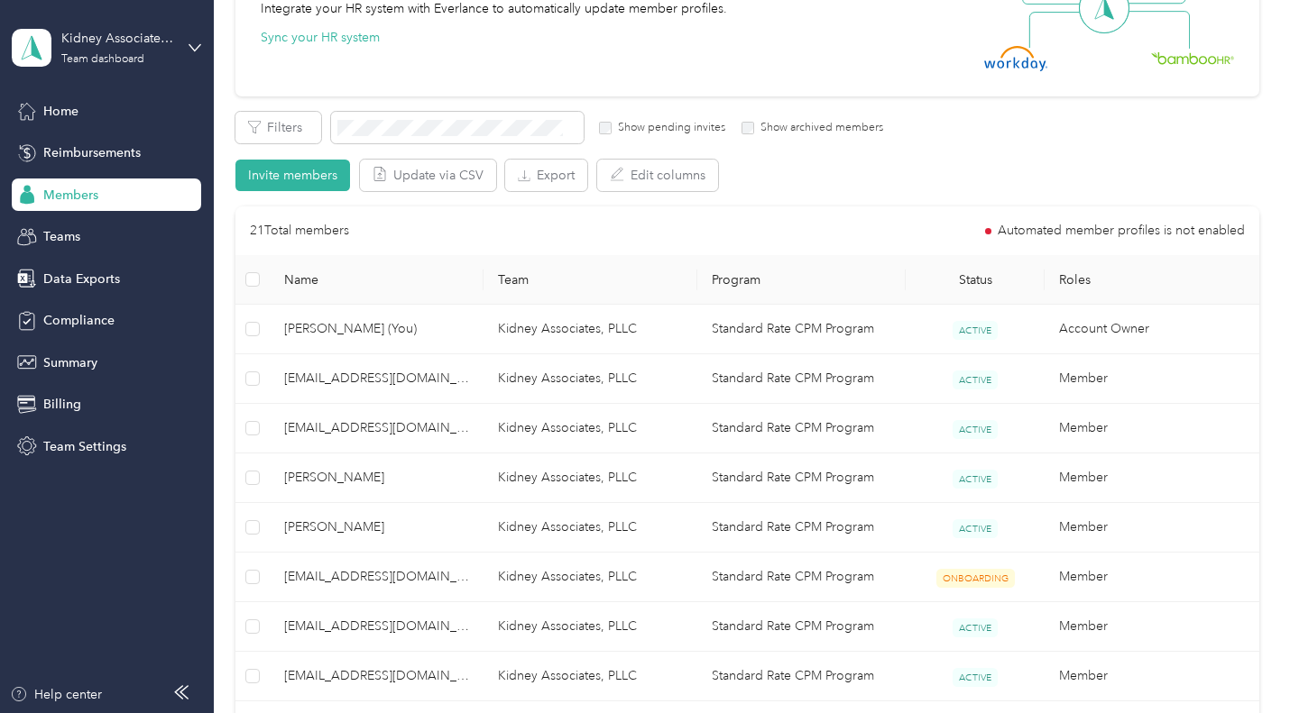
click at [706, 130] on label "Show pending invites" at bounding box center [669, 128] width 114 height 16
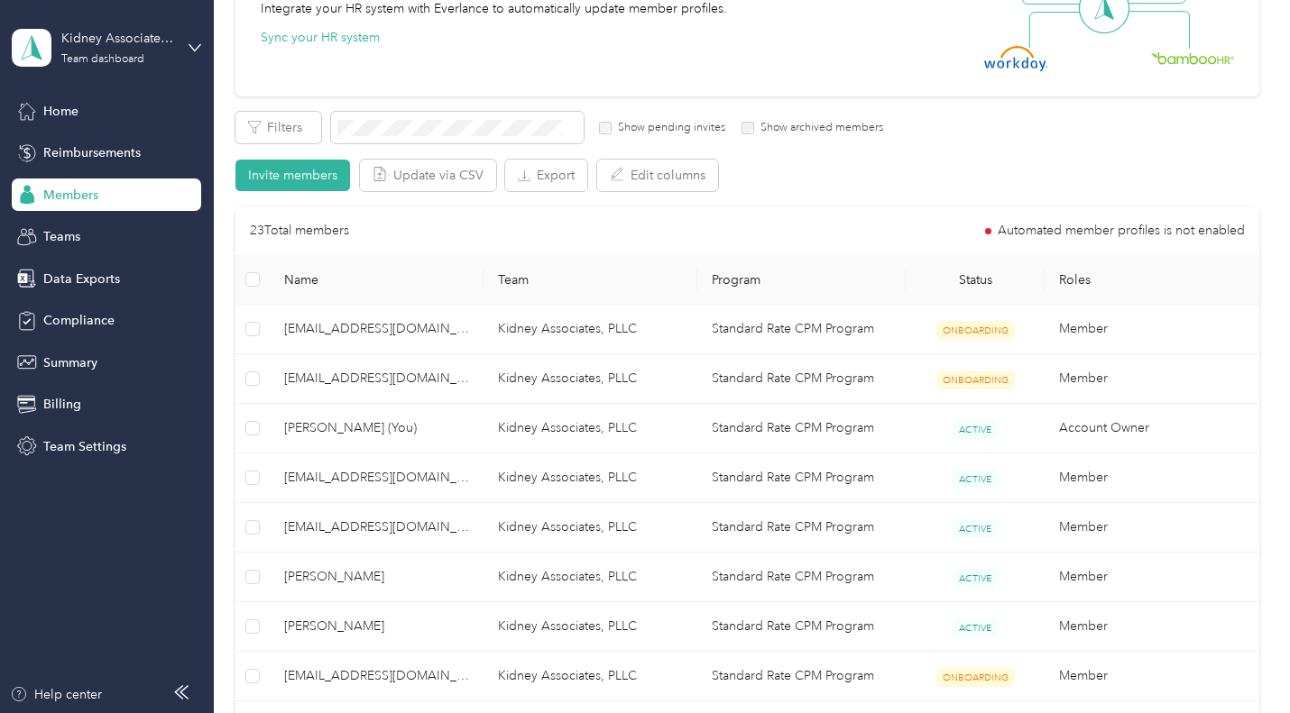
click at [301, 145] on div "Filters Show pending invites Show archived members Invite members Update via CS…" at bounding box center [746, 151] width 1023 height 79
click at [106, 225] on div "Teams" at bounding box center [106, 237] width 189 height 32
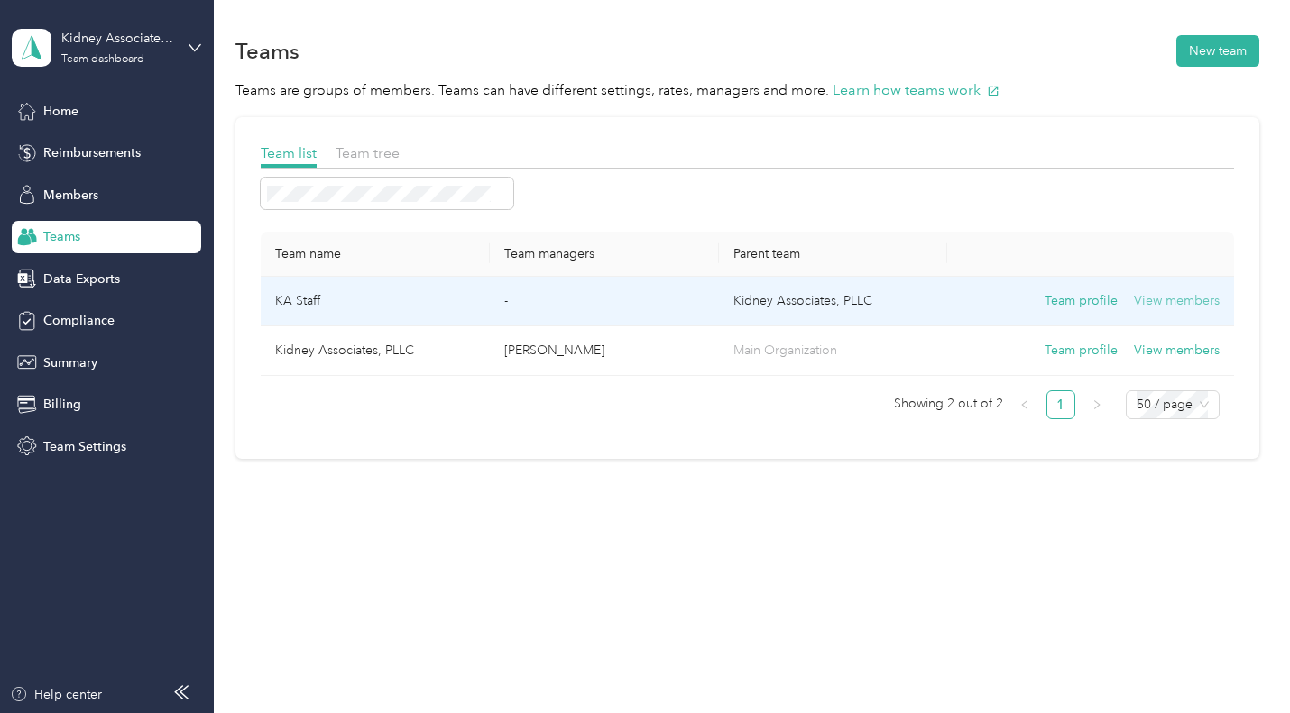
click at [1197, 292] on button "View members" at bounding box center [1177, 301] width 86 height 20
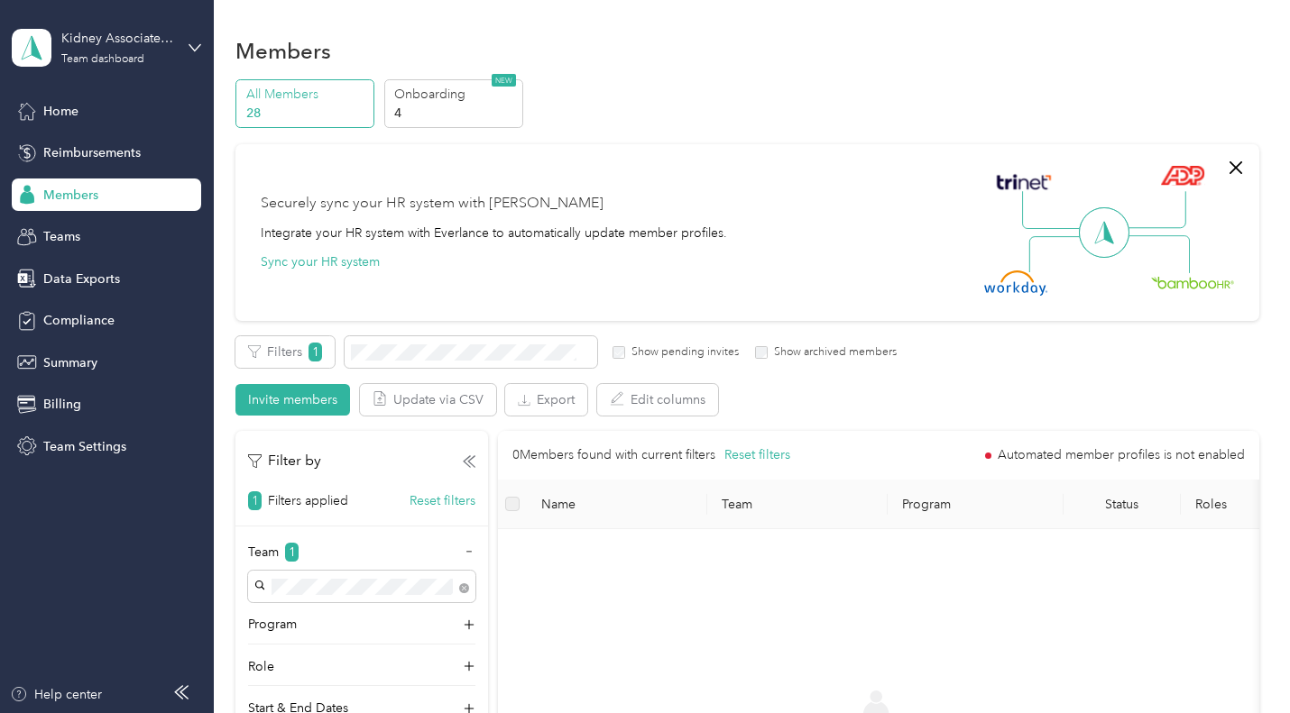
click at [261, 109] on p "28" at bounding box center [307, 113] width 123 height 19
click at [111, 189] on div "Members" at bounding box center [106, 195] width 189 height 32
click at [79, 246] on div "Teams" at bounding box center [106, 237] width 189 height 32
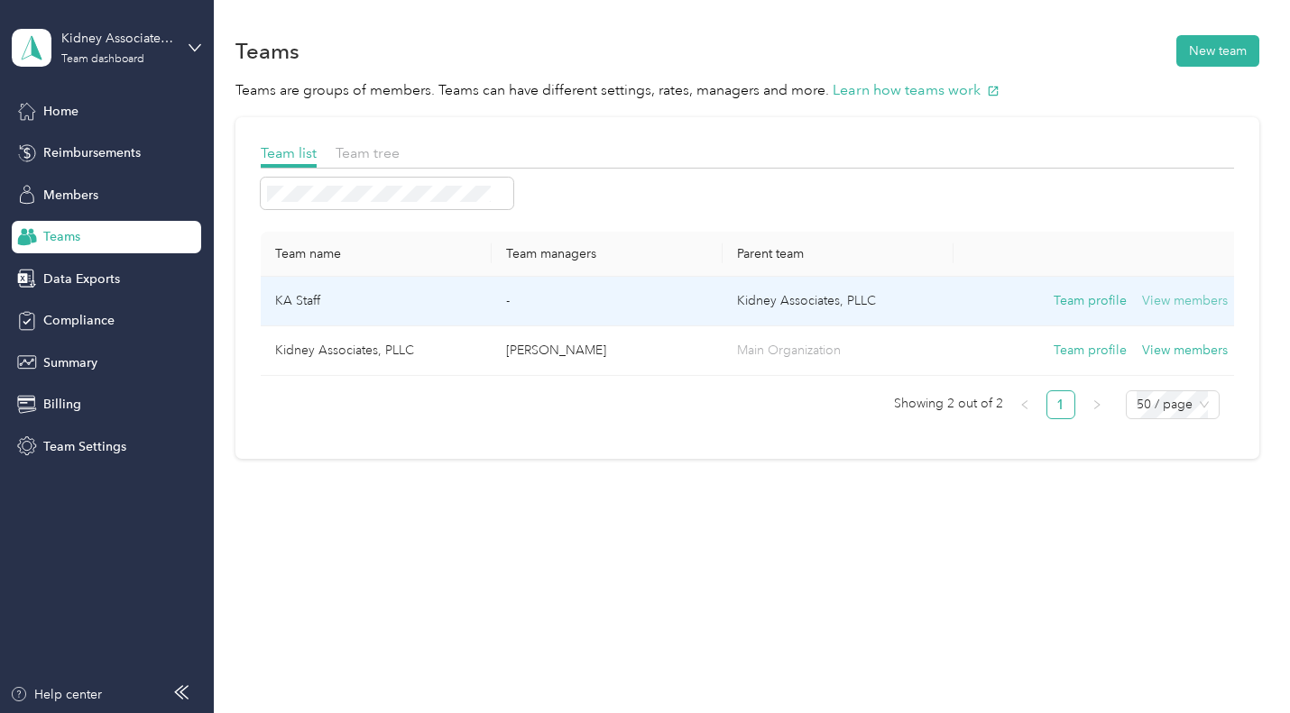
click at [1169, 299] on button "View members" at bounding box center [1185, 301] width 86 height 20
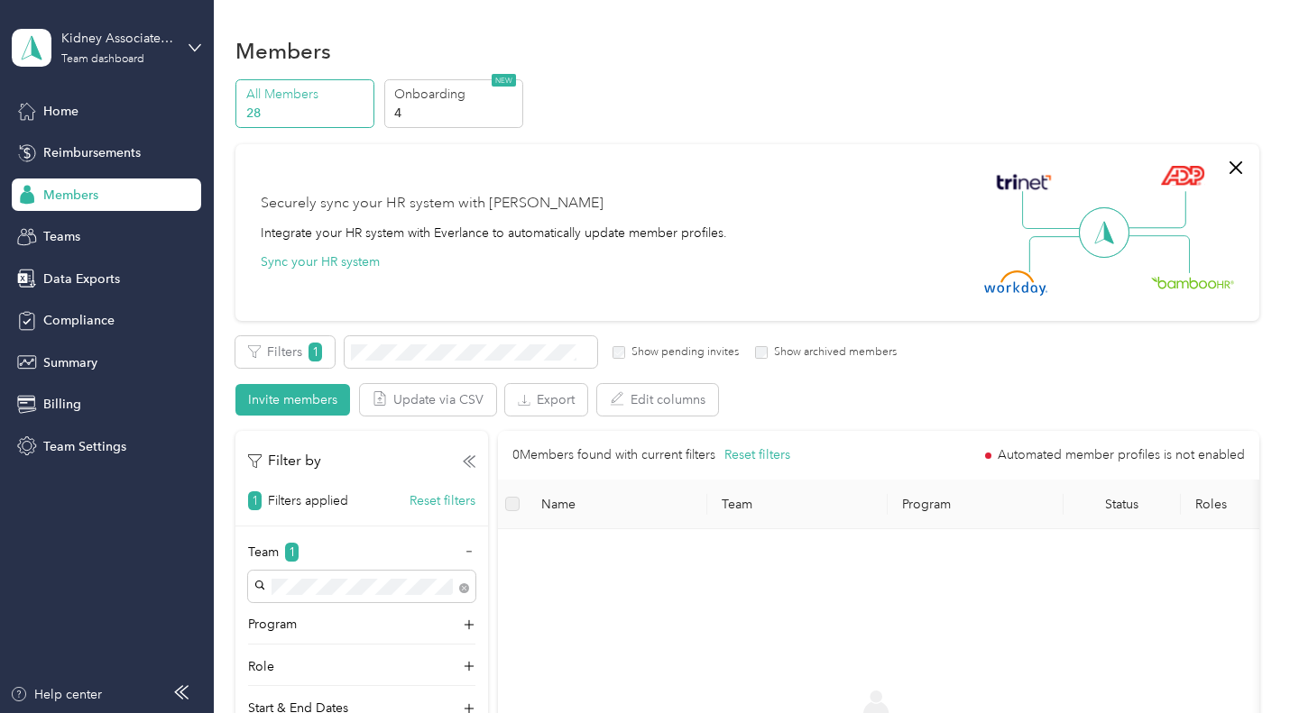
click at [266, 115] on p "28" at bounding box center [307, 113] width 123 height 19
click at [99, 209] on div "Members" at bounding box center [106, 195] width 189 height 32
click at [53, 246] on div "Teams" at bounding box center [106, 237] width 189 height 32
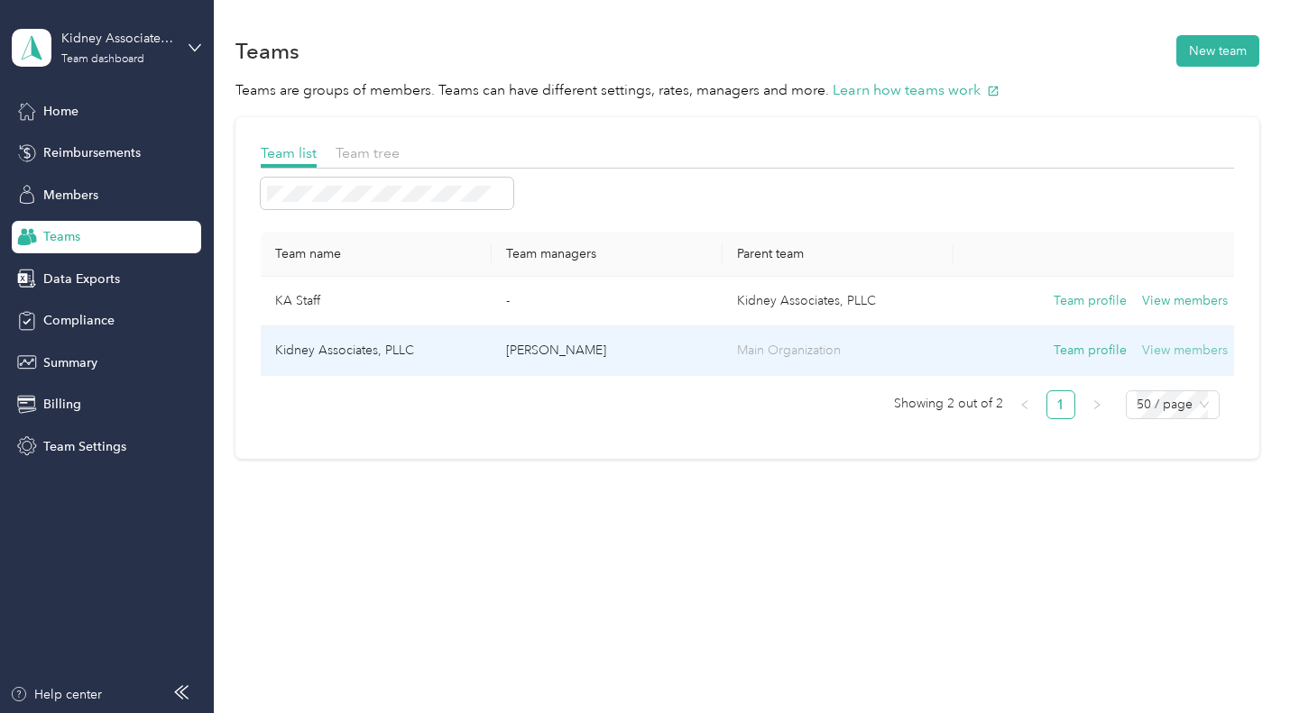
click at [1215, 342] on button "View members" at bounding box center [1185, 351] width 86 height 20
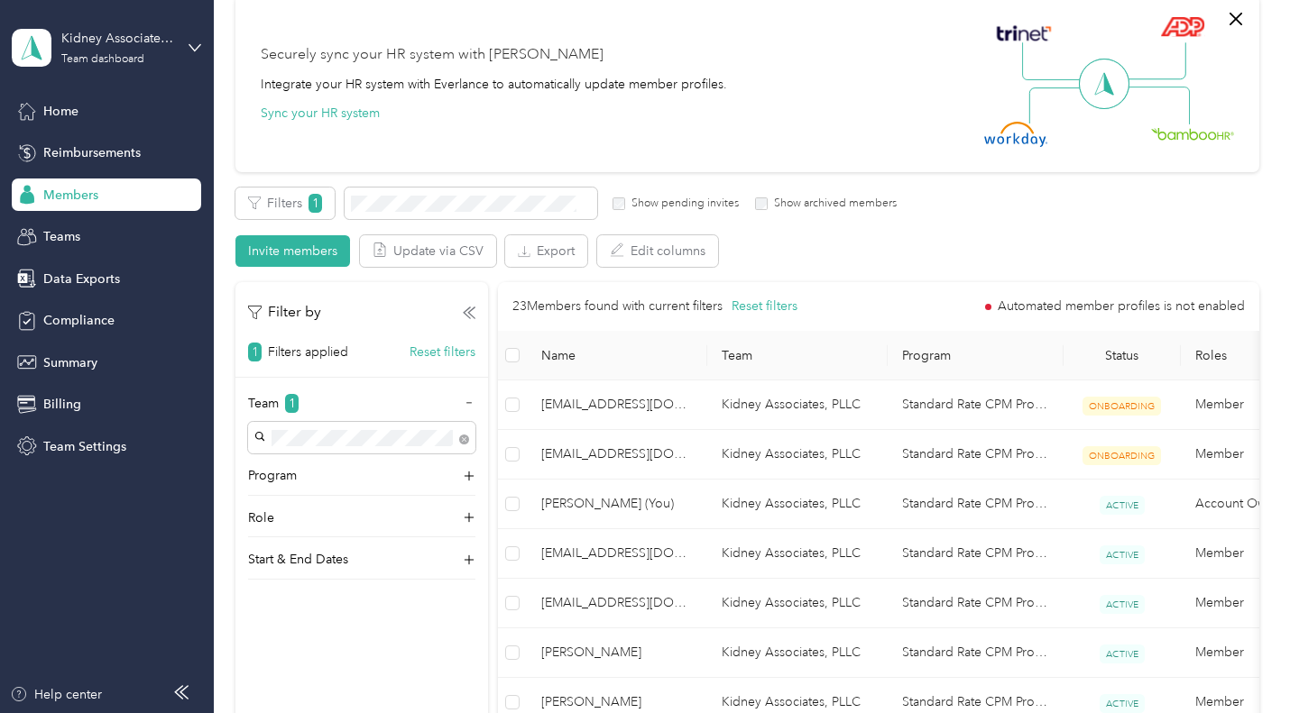
scroll to position [148, 0]
click at [306, 257] on button "Invite members" at bounding box center [292, 252] width 115 height 32
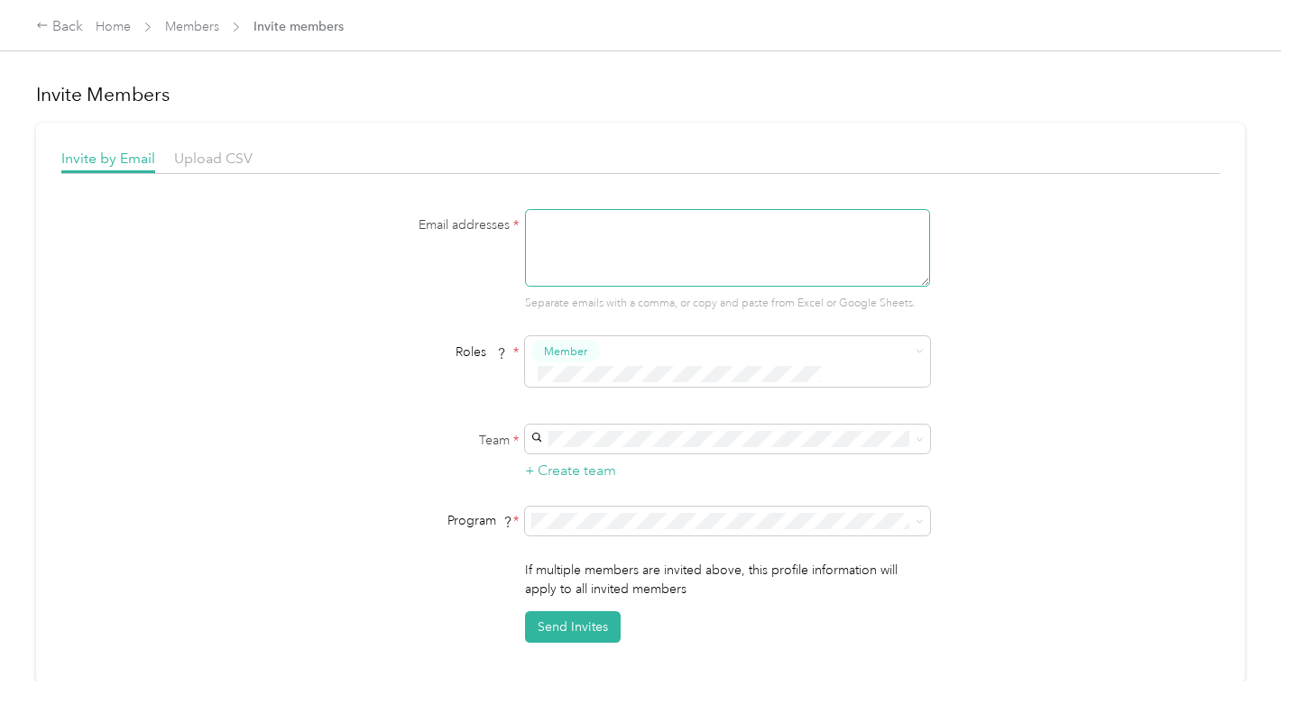
click at [611, 225] on textarea at bounding box center [727, 248] width 405 height 78
type textarea "m"
type textarea "r"
type textarea "[EMAIL_ADDRESS][DOMAIN_NAME]"
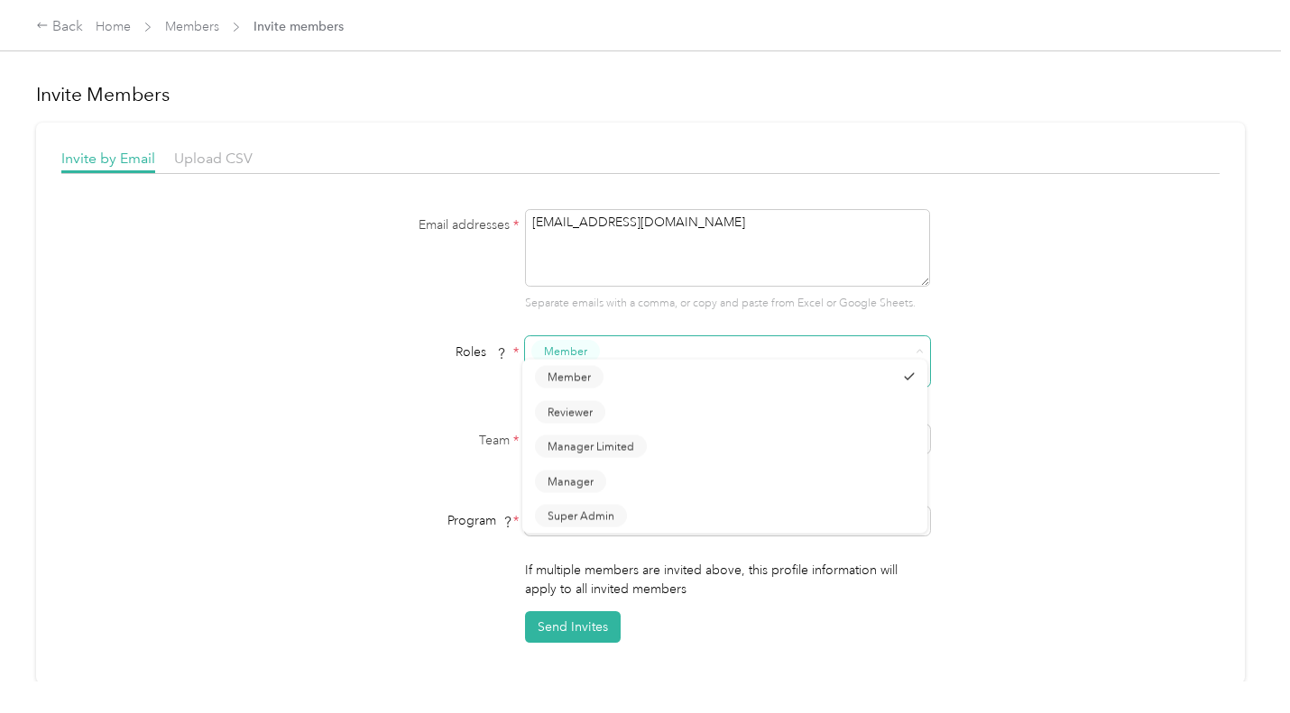
click at [840, 365] on span at bounding box center [715, 374] width 369 height 19
click at [1133, 328] on div "Email addresses * [EMAIL_ADDRESS][DOMAIN_NAME] Separate emails with a comma, or…" at bounding box center [640, 426] width 1158 height 434
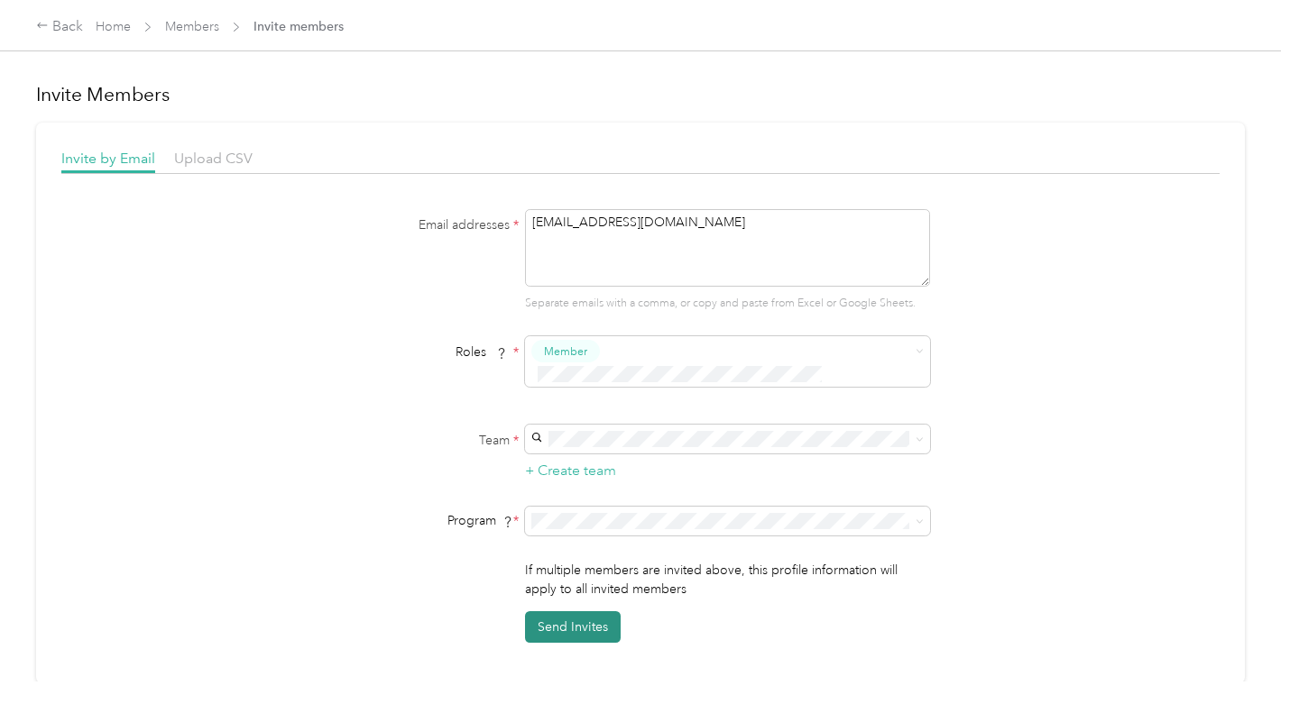
click at [584, 618] on button "Send Invites" at bounding box center [573, 628] width 96 height 32
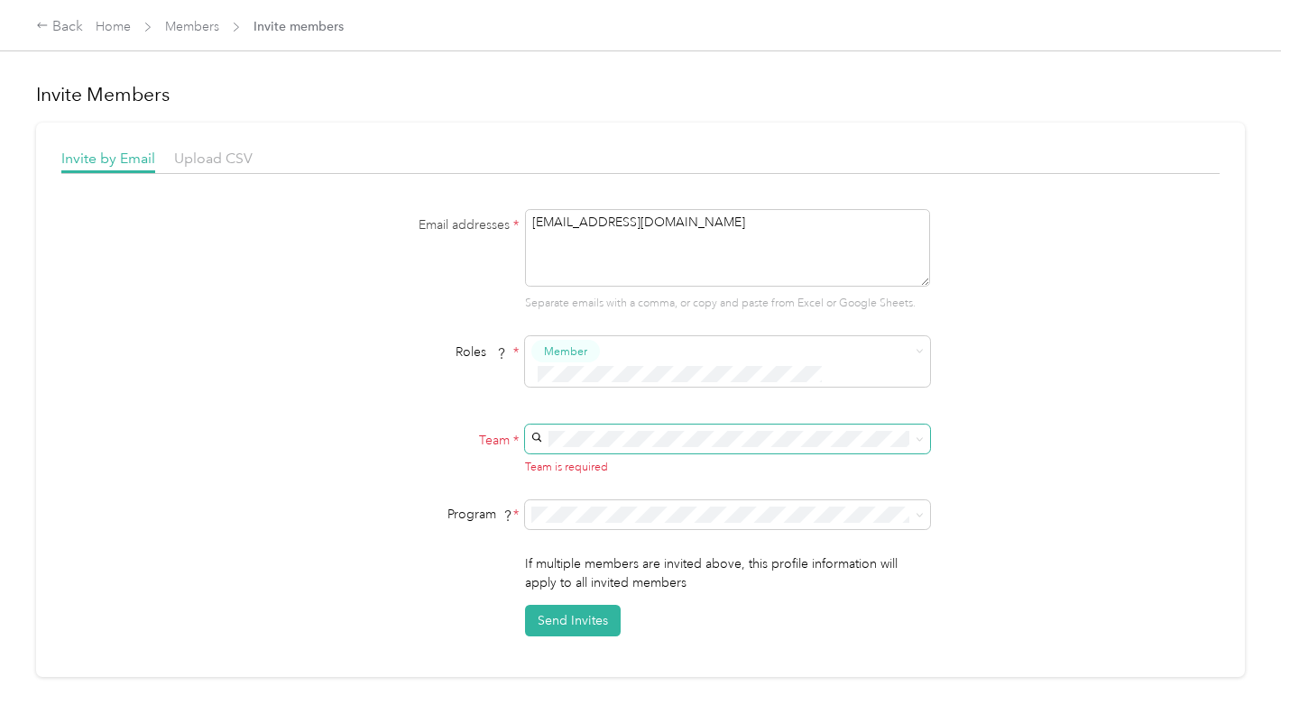
click at [637, 425] on span at bounding box center [727, 439] width 405 height 29
click at [624, 425] on span at bounding box center [727, 439] width 405 height 29
click at [626, 511] on div "Kidney Associates, PLLC (Main organization) [PERSON_NAME]" at bounding box center [725, 505] width 380 height 41
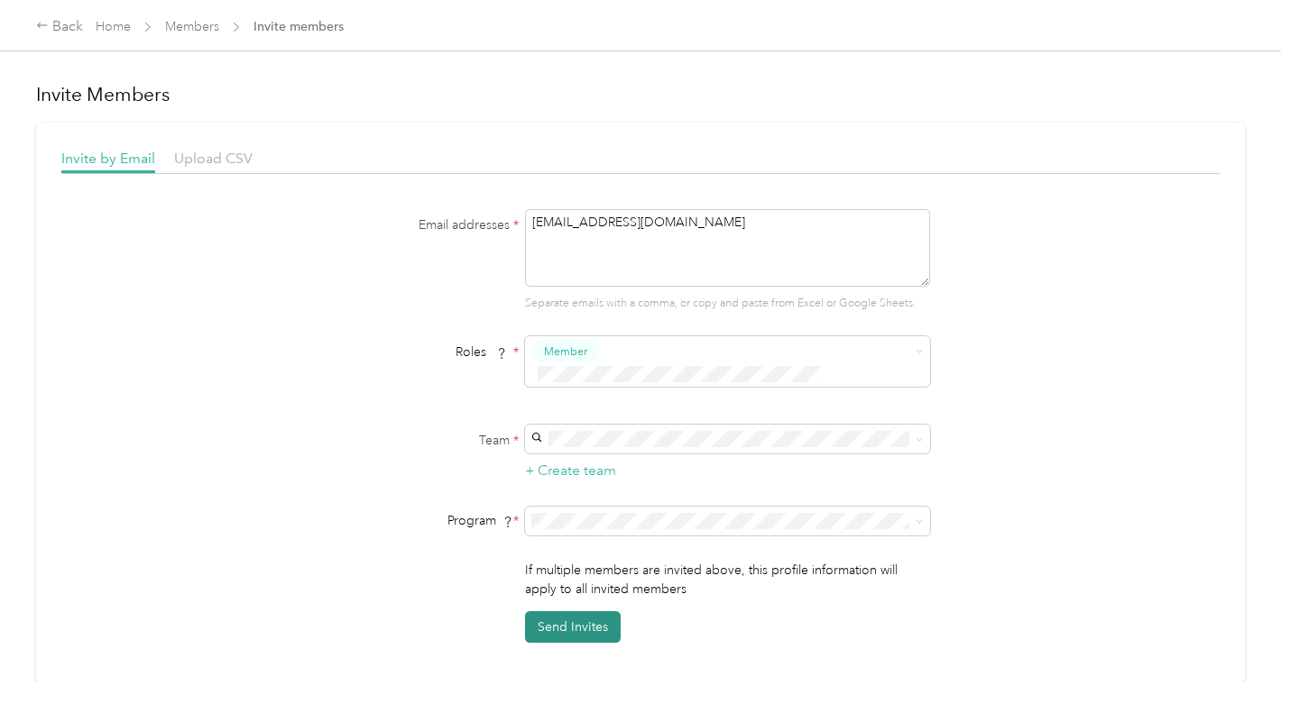
click at [576, 612] on button "Send Invites" at bounding box center [573, 628] width 96 height 32
